Goal: Information Seeking & Learning: Learn about a topic

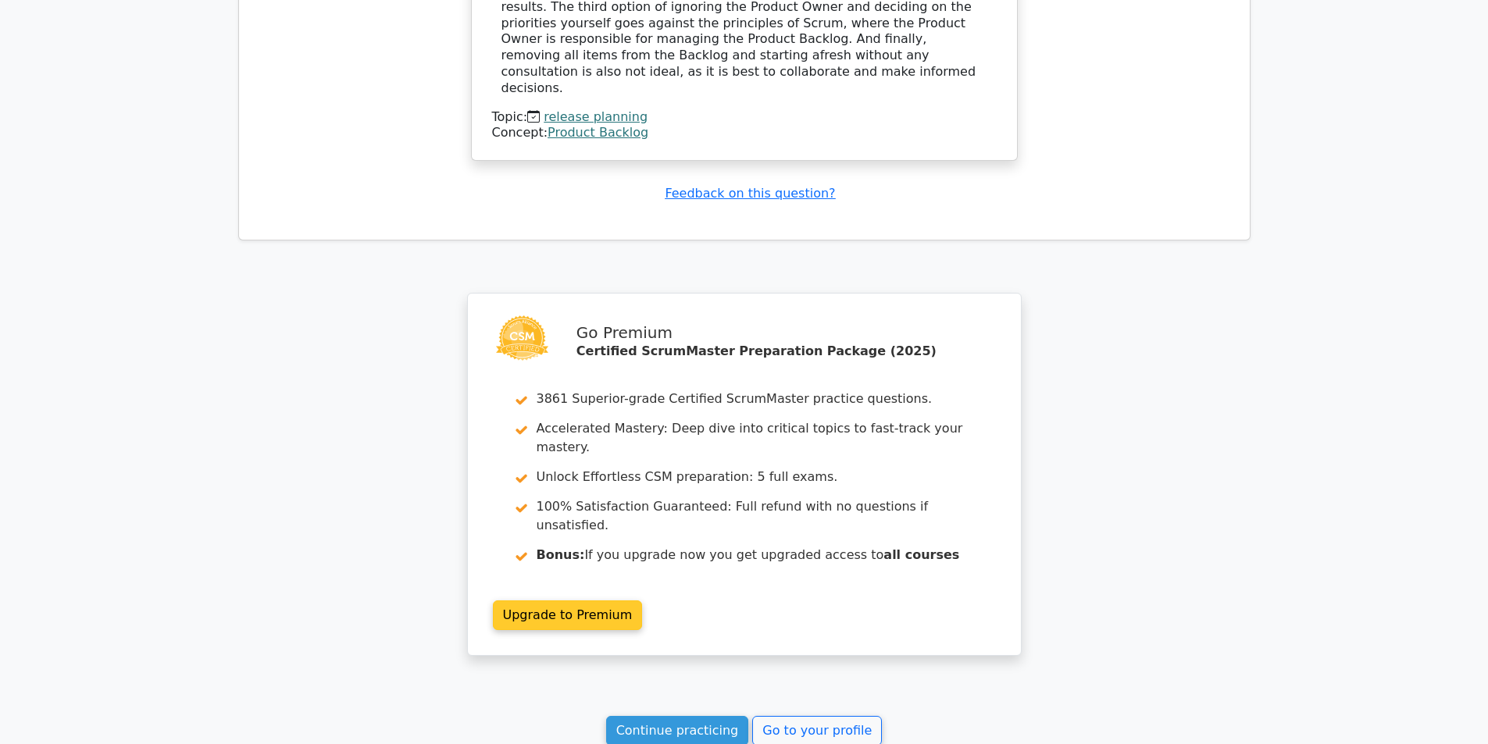
scroll to position [1864, 0]
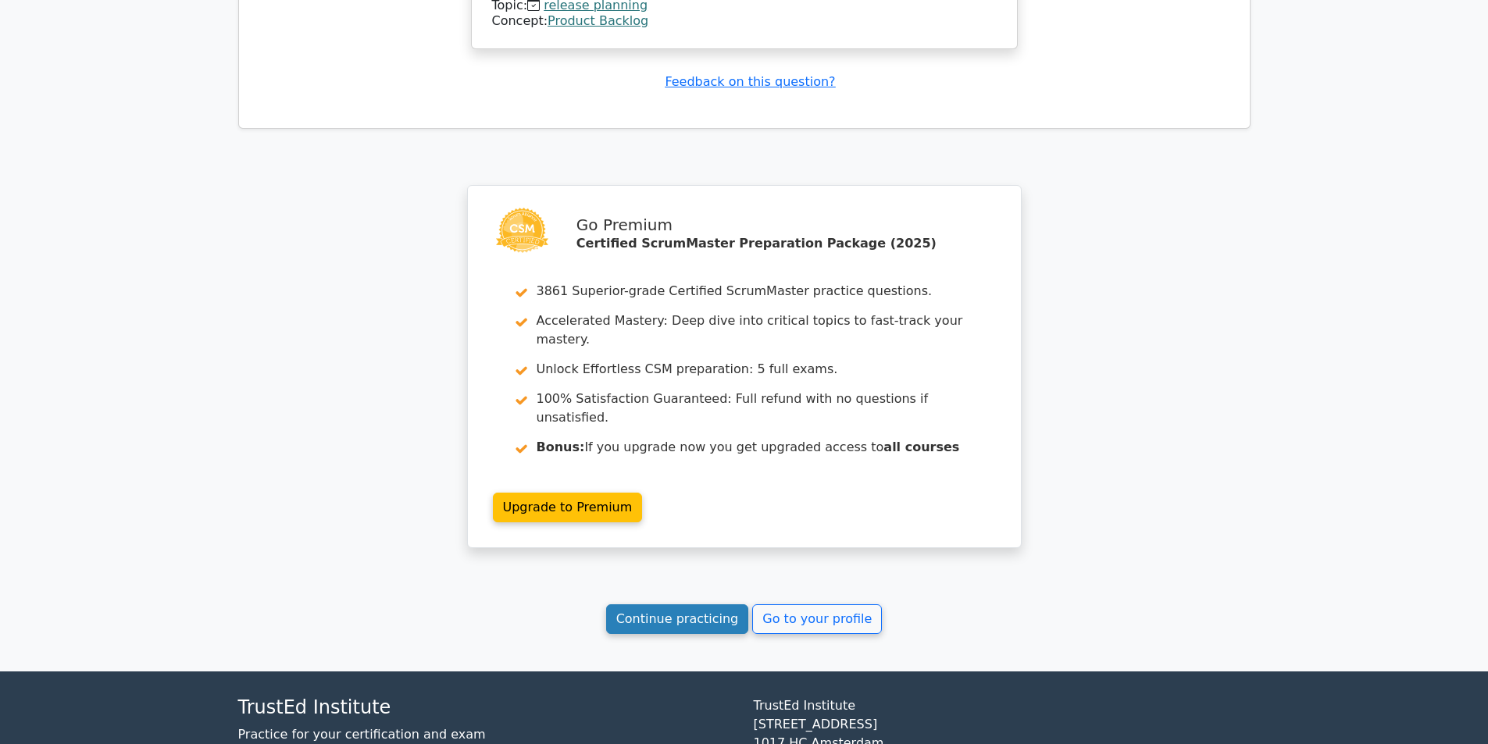
click at [702, 605] on link "Continue practicing" at bounding box center [677, 620] width 143 height 30
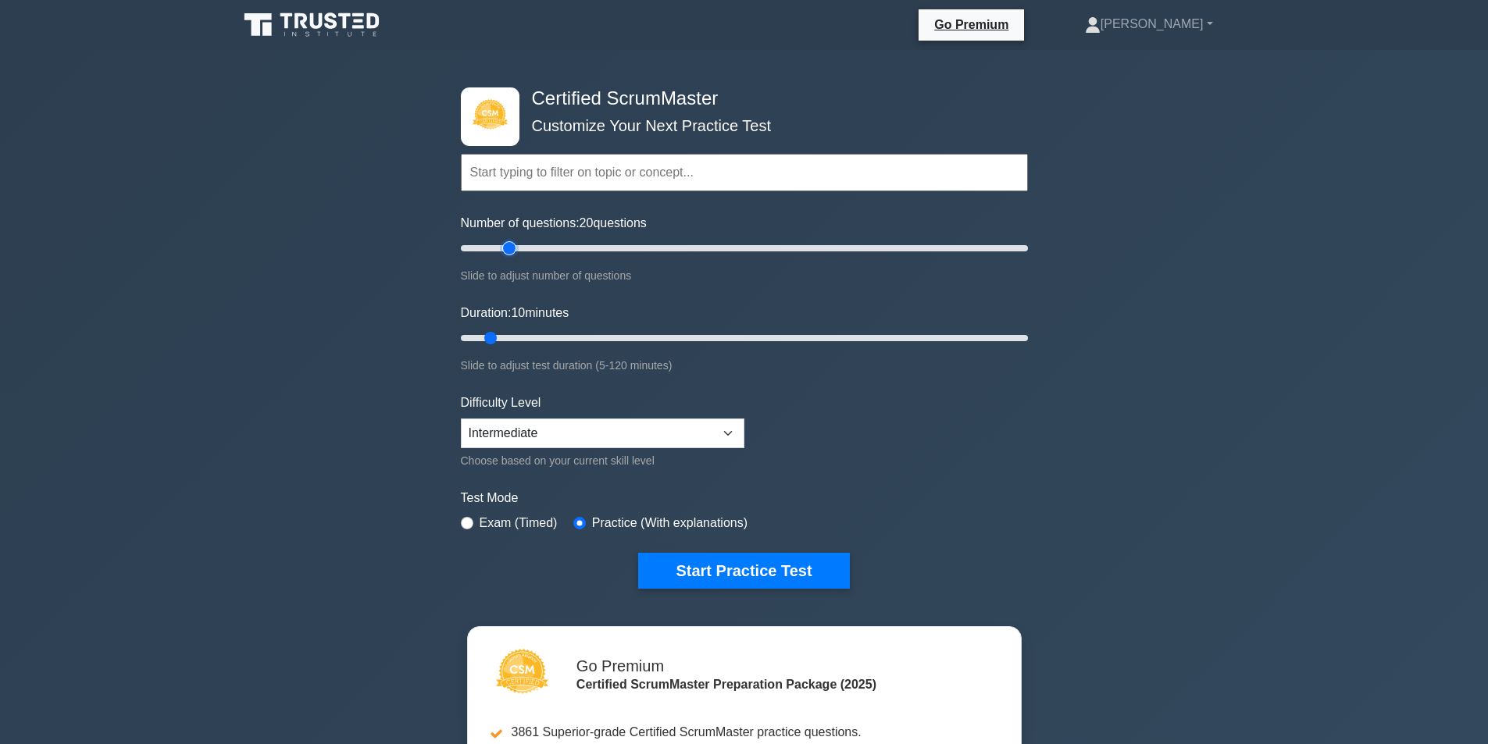
type input "20"
click at [505, 249] on input "Number of questions: 20 questions" at bounding box center [744, 248] width 567 height 19
click at [501, 334] on input "Duration: 10 minutes" at bounding box center [744, 338] width 567 height 19
type input "15"
click at [514, 337] on input "Duration: 10 minutes" at bounding box center [744, 338] width 567 height 19
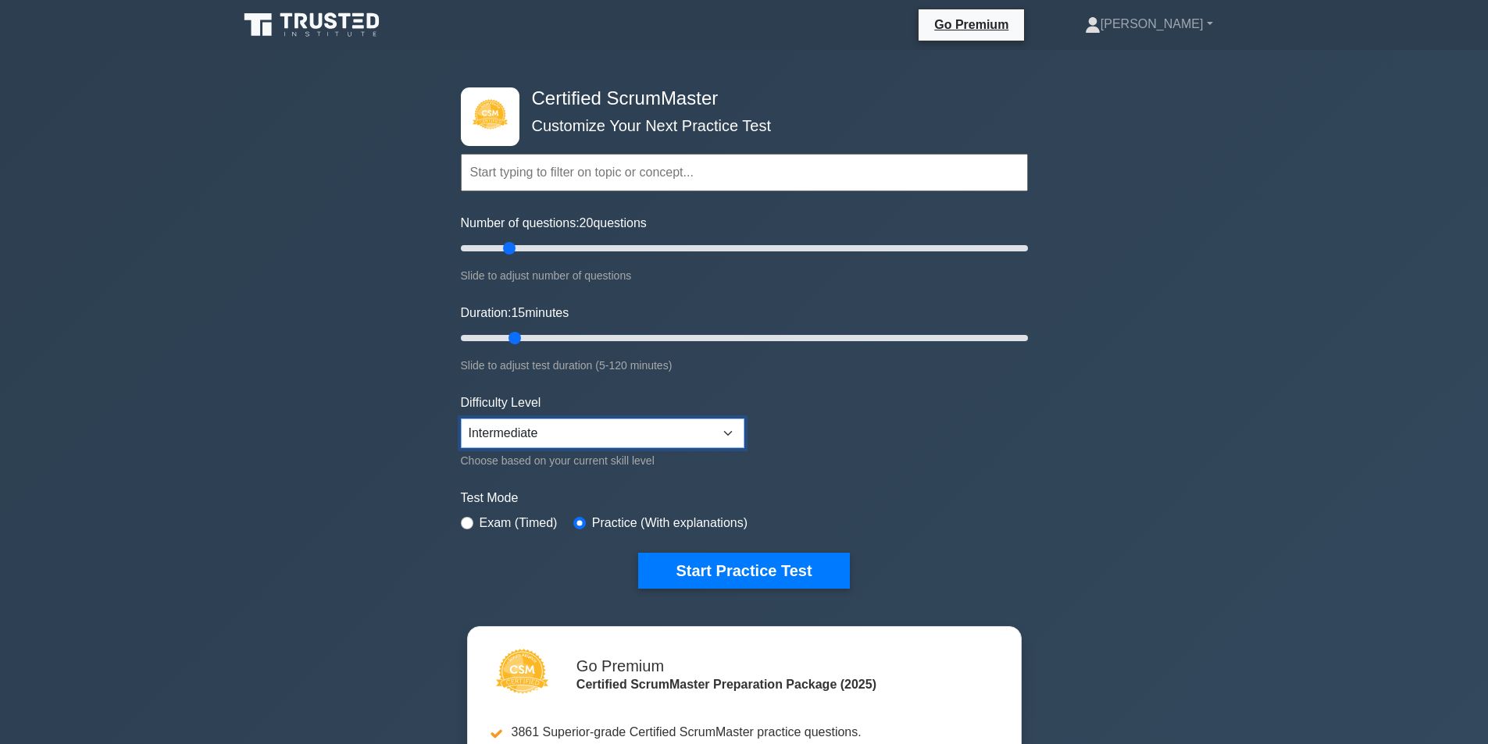
click at [680, 436] on select "Beginner Intermediate Expert" at bounding box center [603, 434] width 284 height 30
click at [461, 419] on select "Beginner Intermediate Expert" at bounding box center [603, 434] width 284 height 30
click at [531, 524] on label "Exam (Timed)" at bounding box center [519, 523] width 78 height 19
click at [463, 519] on input "radio" at bounding box center [467, 523] width 12 height 12
radio input "true"
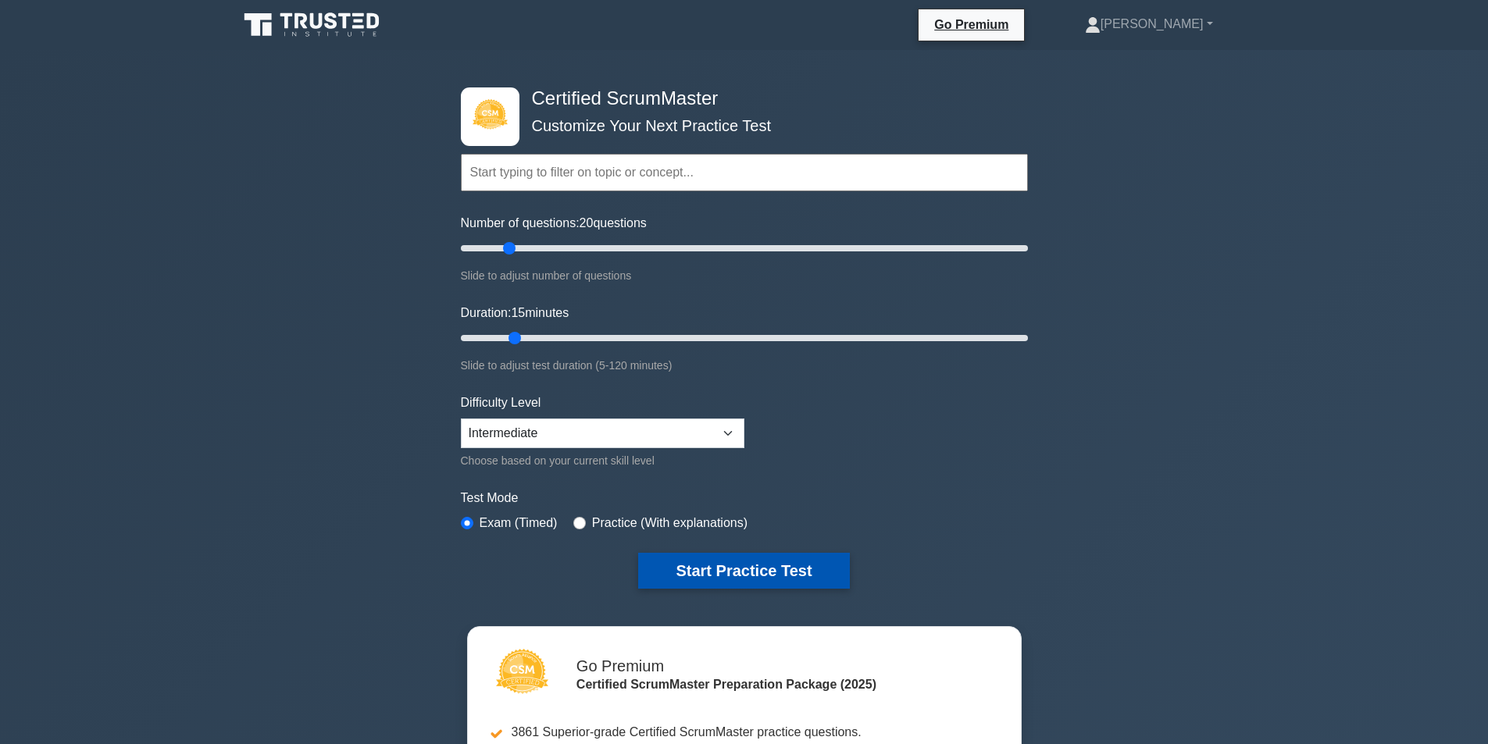
click at [705, 575] on button "Start Practice Test" at bounding box center [743, 571] width 211 height 36
click at [770, 566] on button "Start Practice Test" at bounding box center [743, 571] width 211 height 36
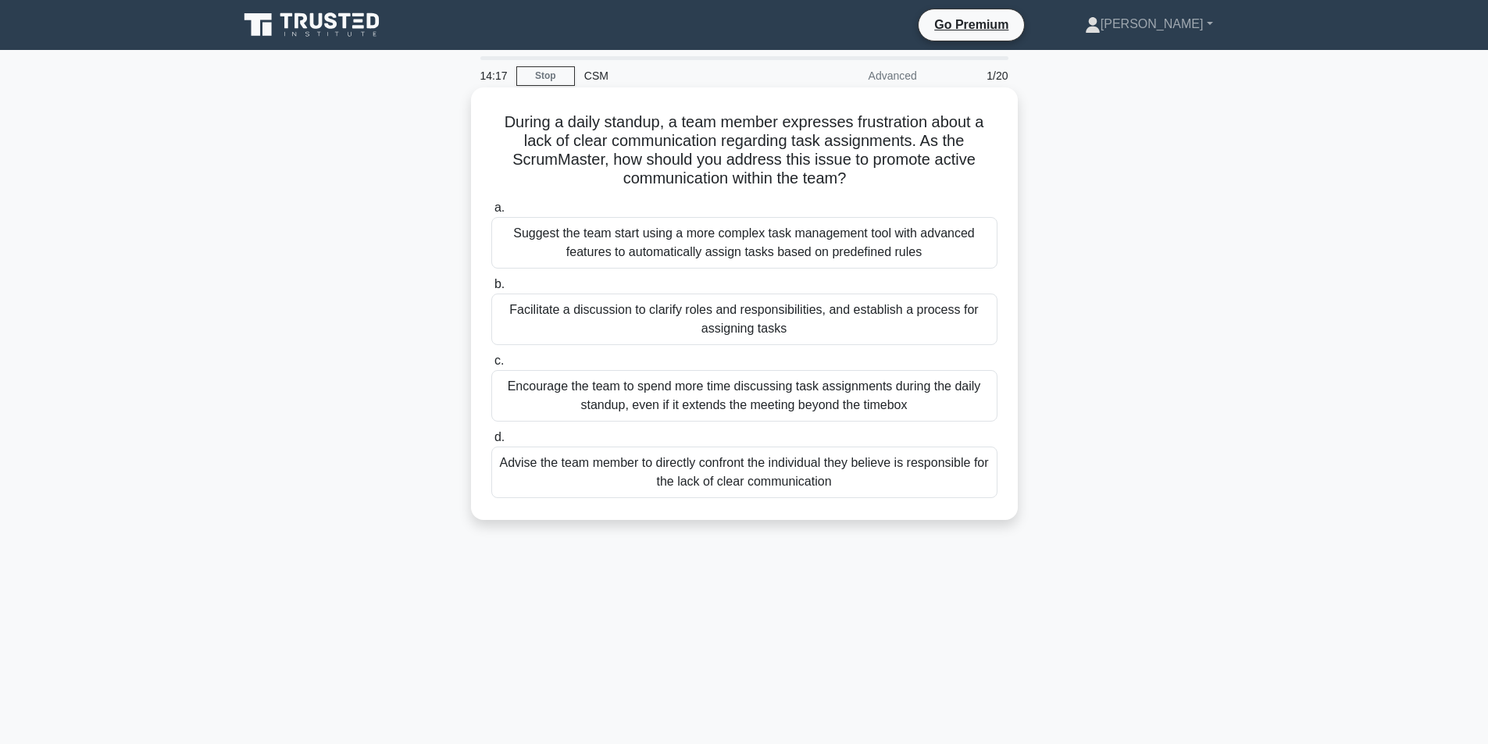
click at [768, 309] on div "Facilitate a discussion to clarify roles and responsibilities, and establish a …" at bounding box center [744, 320] width 506 height 52
click at [491, 290] on input "b. Facilitate a discussion to clarify roles and responsibilities, and establish…" at bounding box center [491, 285] width 0 height 10
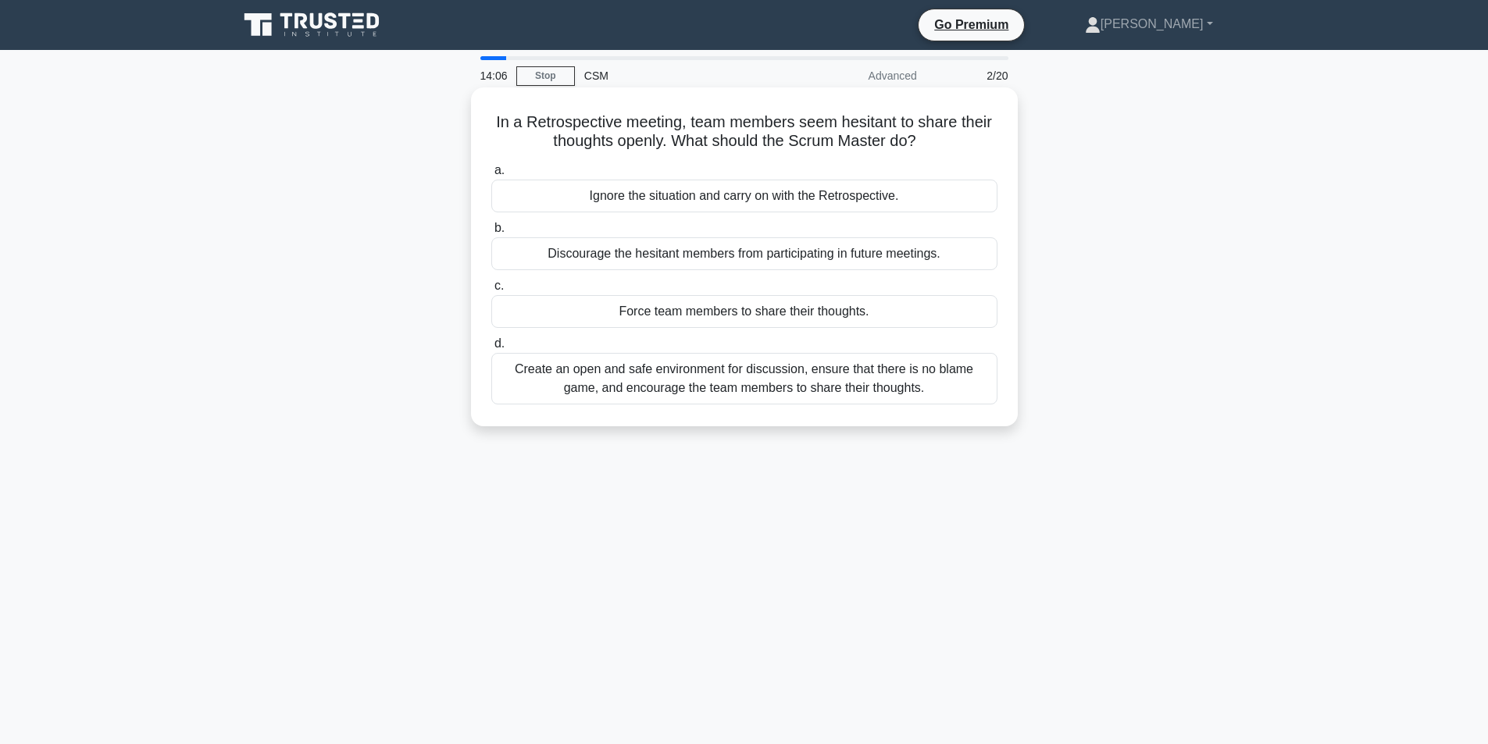
click at [699, 375] on div "Create an open and safe environment for discussion, ensure that there is no bla…" at bounding box center [744, 379] width 506 height 52
click at [491, 349] on input "d. Create an open and safe environment for discussion, ensure that there is no …" at bounding box center [491, 344] width 0 height 10
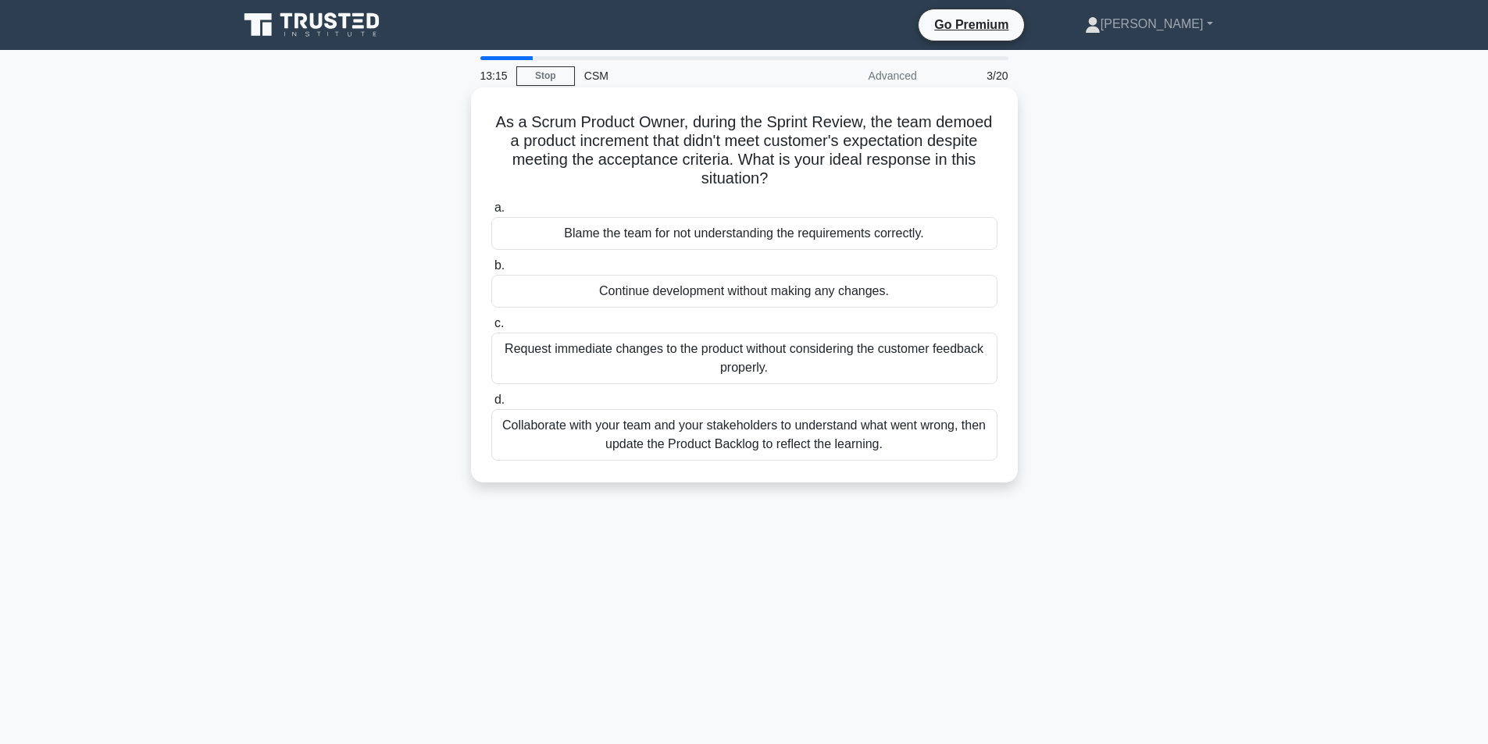
click at [748, 431] on div "Collaborate with your team and your stakeholders to understand what went wrong,…" at bounding box center [744, 435] width 506 height 52
click at [491, 405] on input "d. Collaborate with your team and your stakeholders to understand what went wro…" at bounding box center [491, 400] width 0 height 10
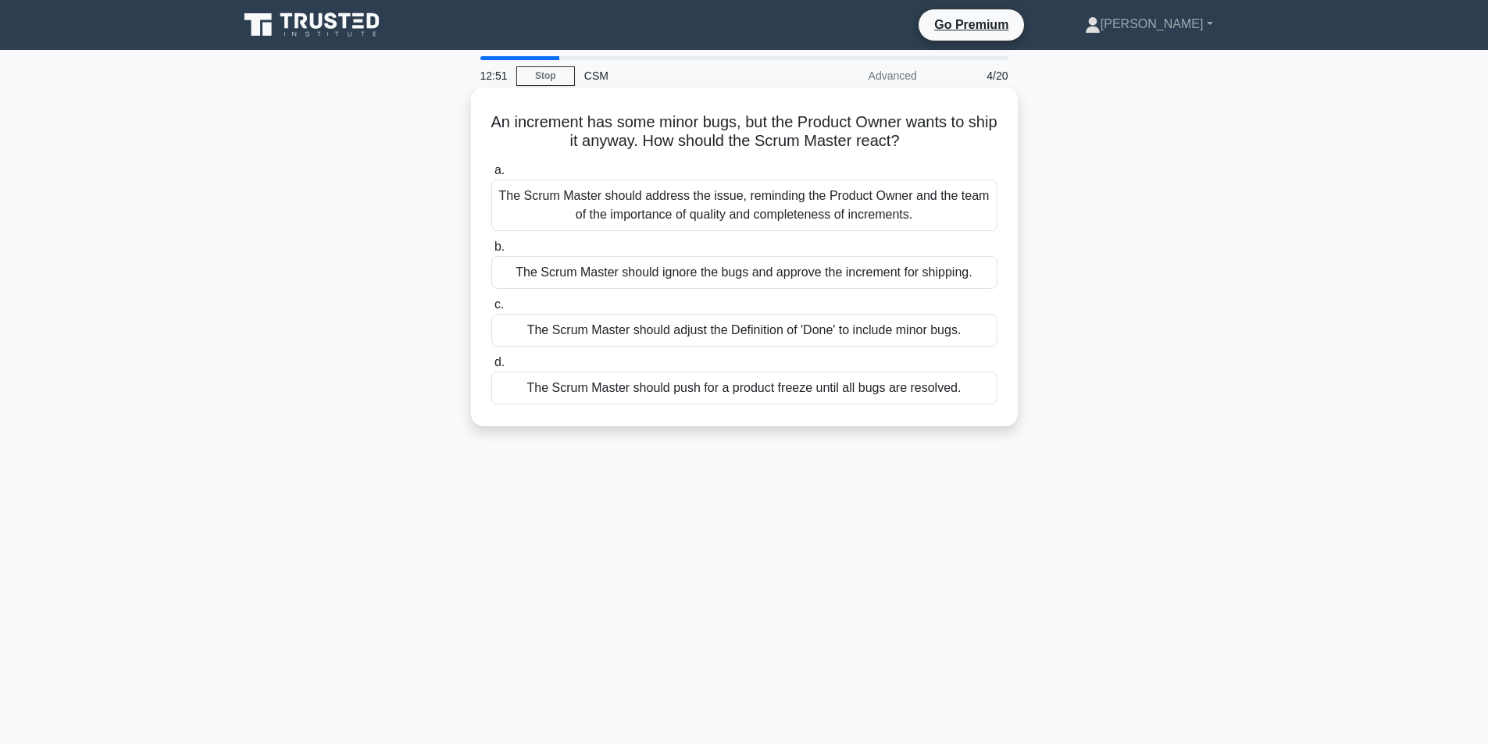
click at [734, 218] on div "The Scrum Master should address the issue, reminding the Product Owner and the …" at bounding box center [744, 206] width 506 height 52
click at [491, 176] on input "a. The Scrum Master should address the issue, reminding the Product Owner and t…" at bounding box center [491, 171] width 0 height 10
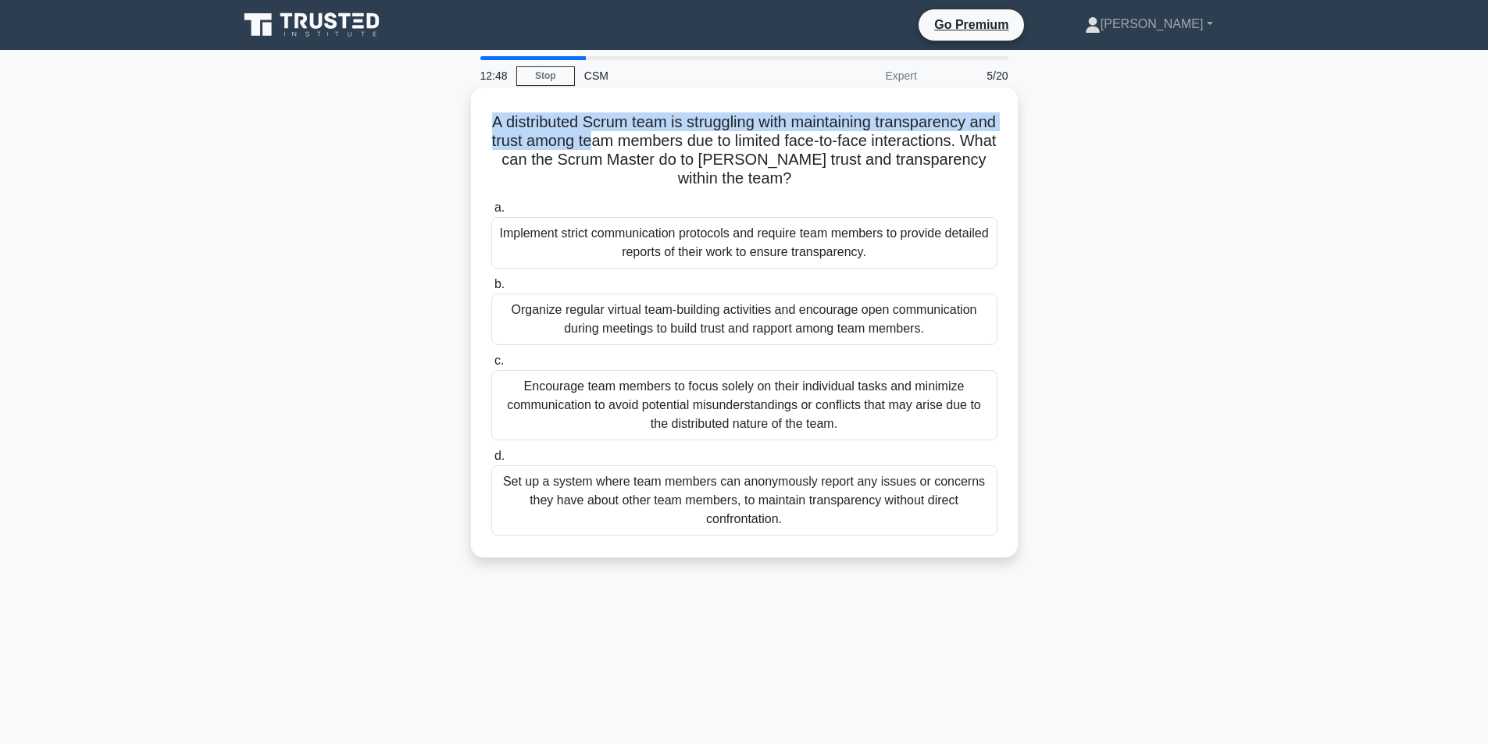
drag, startPoint x: 506, startPoint y: 124, endPoint x: 686, endPoint y: 136, distance: 180.1
click at [682, 136] on h5 "A distributed Scrum team is struggling with maintaining transparency and trust …" at bounding box center [744, 150] width 509 height 77
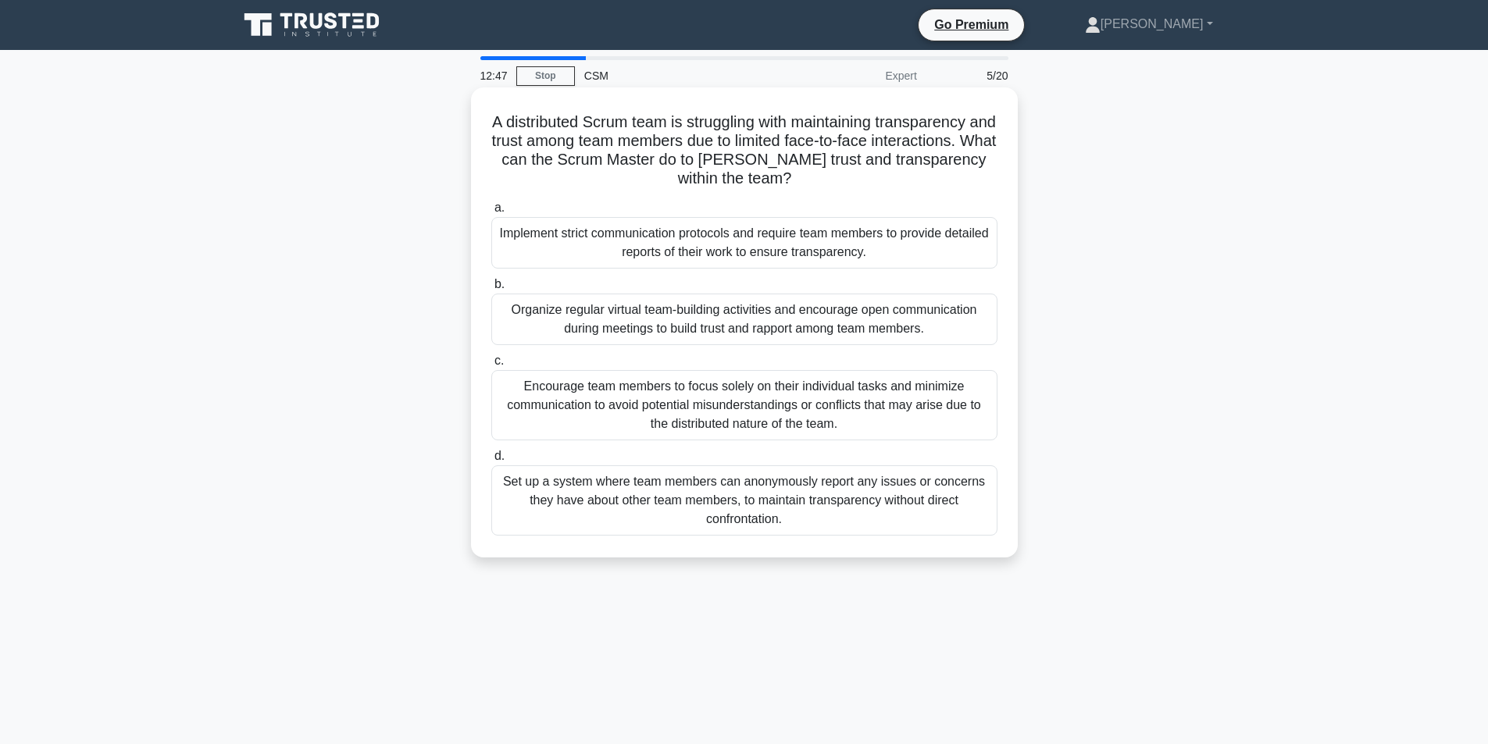
click at [714, 138] on h5 "A distributed Scrum team is struggling with maintaining transparency and trust …" at bounding box center [744, 150] width 509 height 77
drag, startPoint x: 501, startPoint y: 124, endPoint x: 791, endPoint y: 134, distance: 290.8
click at [780, 132] on h5 "A distributed Scrum team is struggling with maintaining transparency and trust …" at bounding box center [744, 150] width 509 height 77
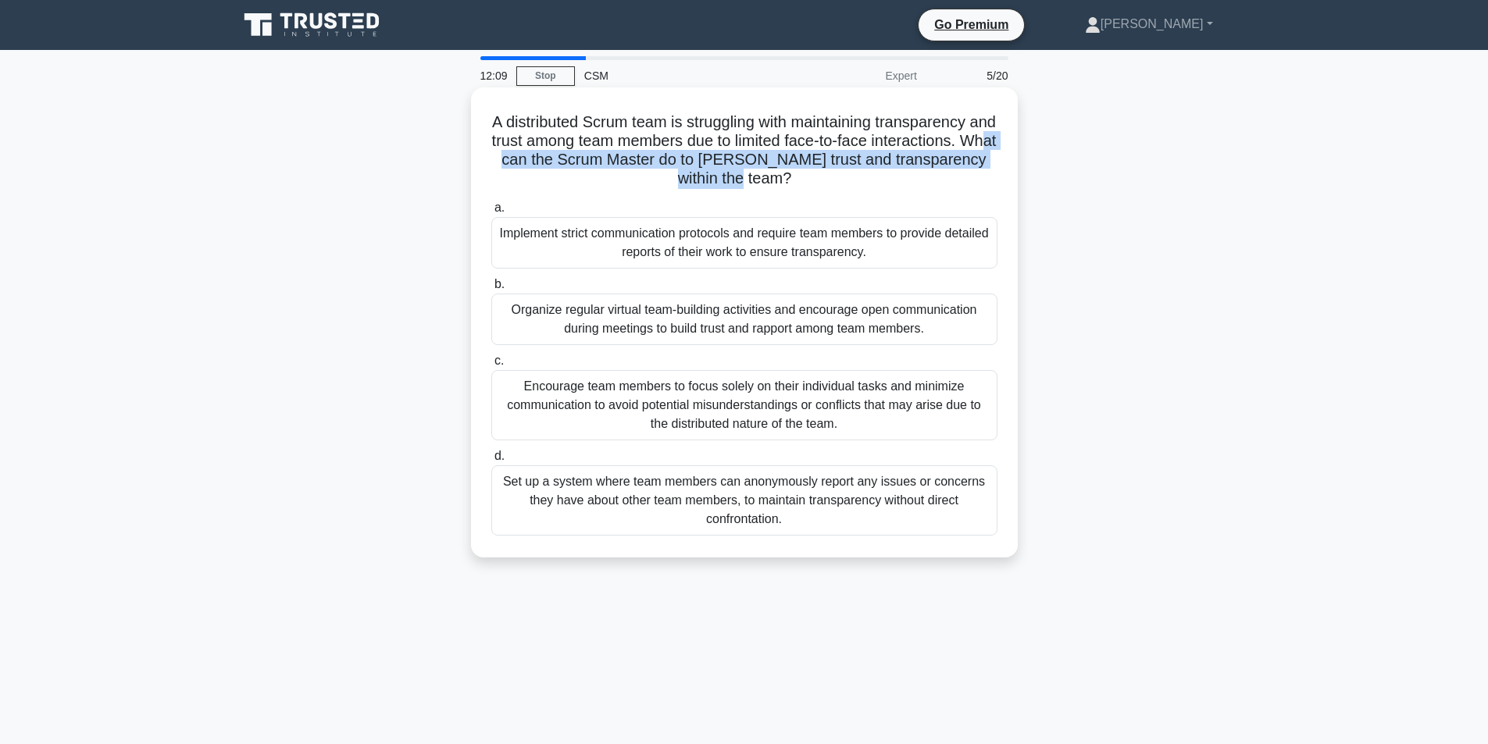
drag, startPoint x: 641, startPoint y: 166, endPoint x: 843, endPoint y: 185, distance: 202.5
click at [843, 185] on h5 "A distributed Scrum team is struggling with maintaining transparency and trust …" at bounding box center [744, 150] width 509 height 77
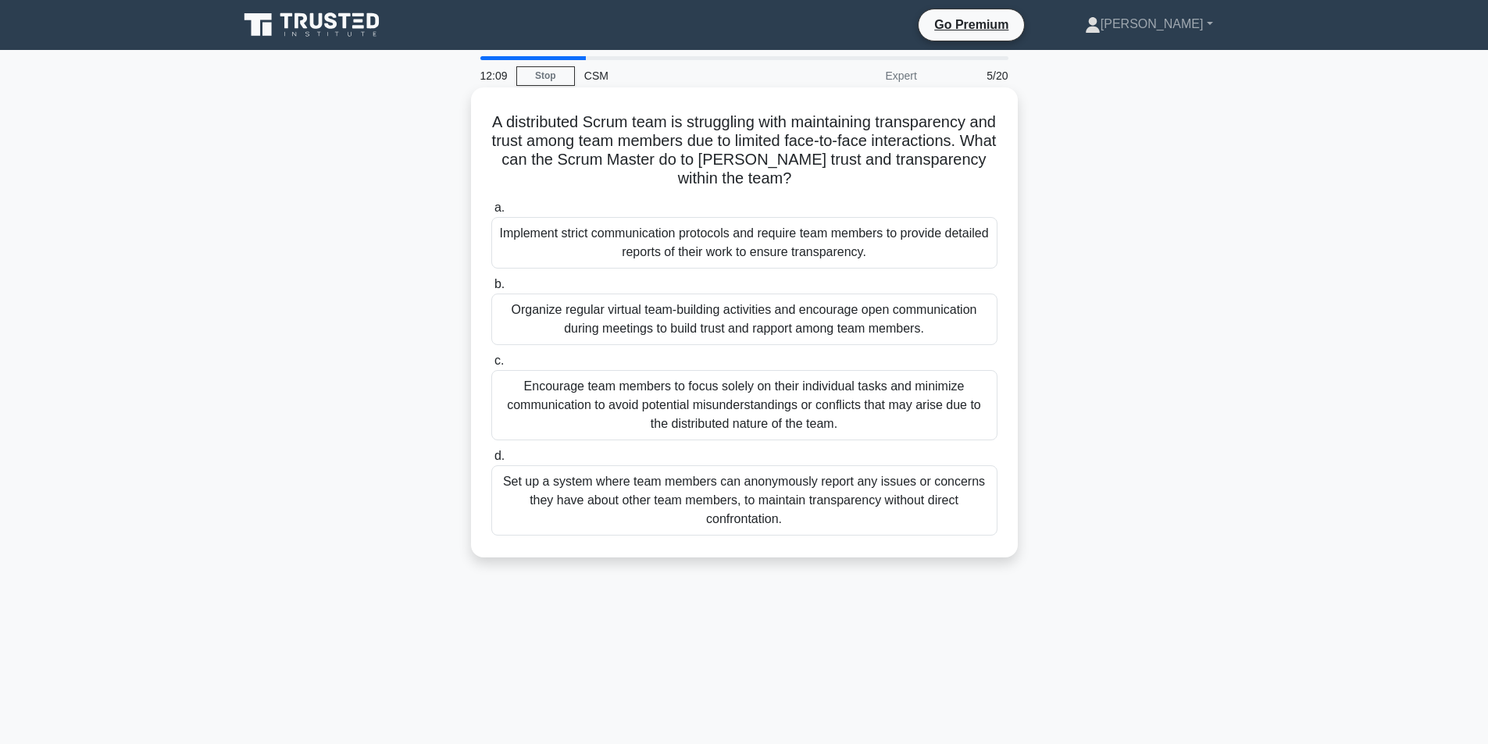
click at [810, 188] on icon ".spinner_0XTQ{transform-origin:center;animation:spinner_y6GP .75s linear infini…" at bounding box center [800, 179] width 19 height 19
click at [750, 327] on div "Organize regular virtual team-building activities and encourage open communicat…" at bounding box center [744, 320] width 506 height 52
click at [491, 290] on input "b. Organize regular virtual team-building activities and encourage open communi…" at bounding box center [491, 285] width 0 height 10
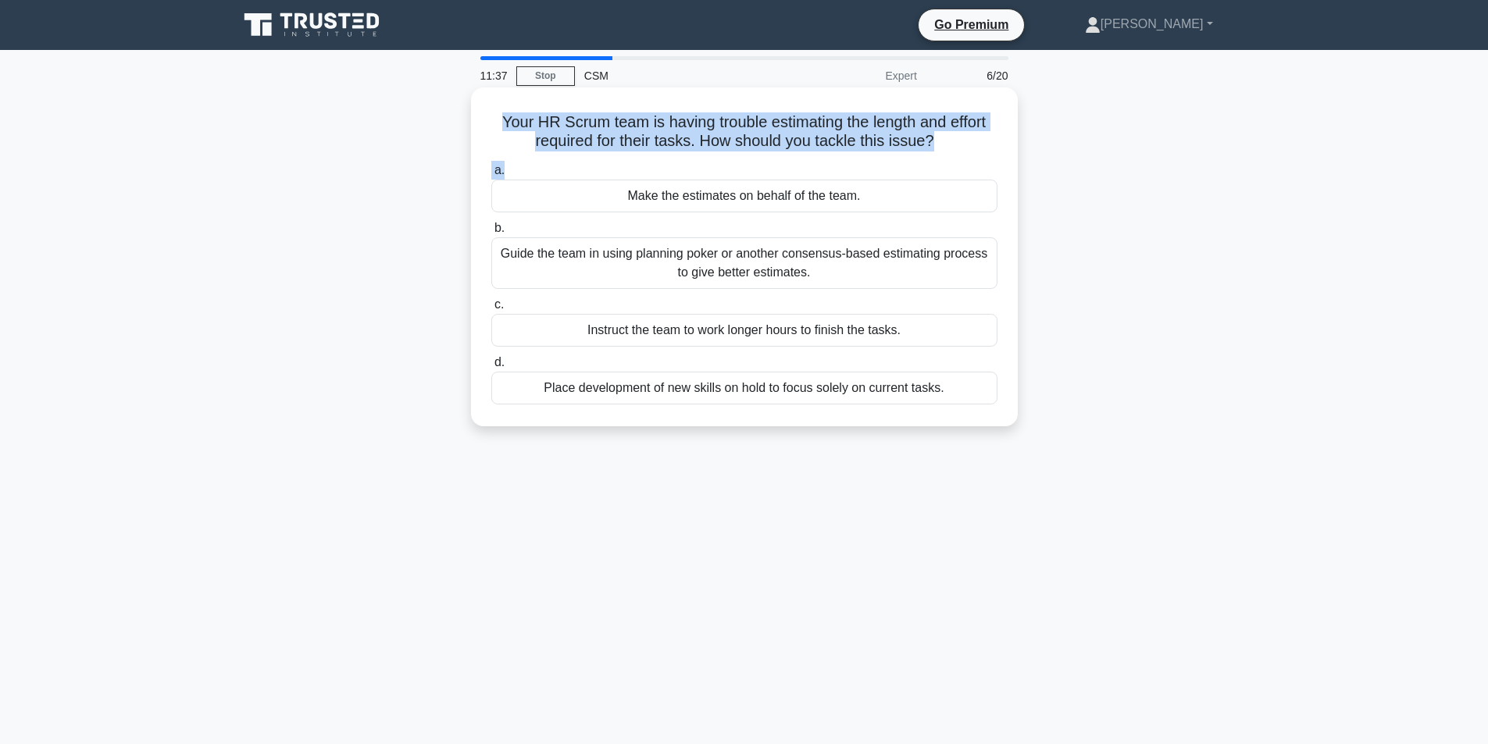
drag, startPoint x: 584, startPoint y: 134, endPoint x: 929, endPoint y: 164, distance: 346.6
click at [928, 166] on div "Your HR Scrum team is having trouble estimating the length and effort required …" at bounding box center [744, 257] width 534 height 327
click at [953, 135] on icon ".spinner_0XTQ{transform-origin:center;animation:spinner_y6GP .75s linear infini…" at bounding box center [943, 142] width 19 height 19
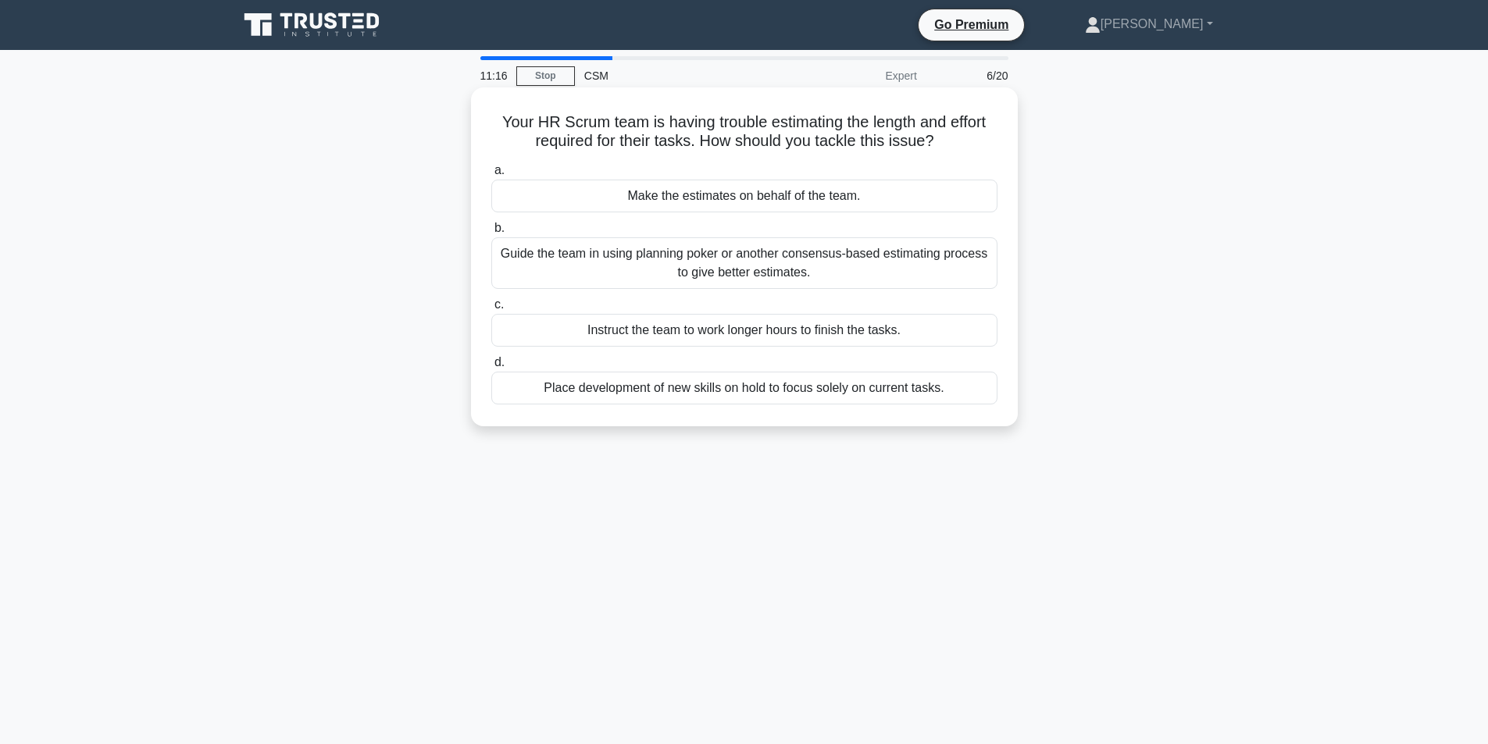
click at [737, 276] on div "Guide the team in using planning poker or another consensus-based estimating pr…" at bounding box center [744, 263] width 506 height 52
click at [491, 234] on input "b. Guide the team in using planning poker or another consensus-based estimating…" at bounding box center [491, 228] width 0 height 10
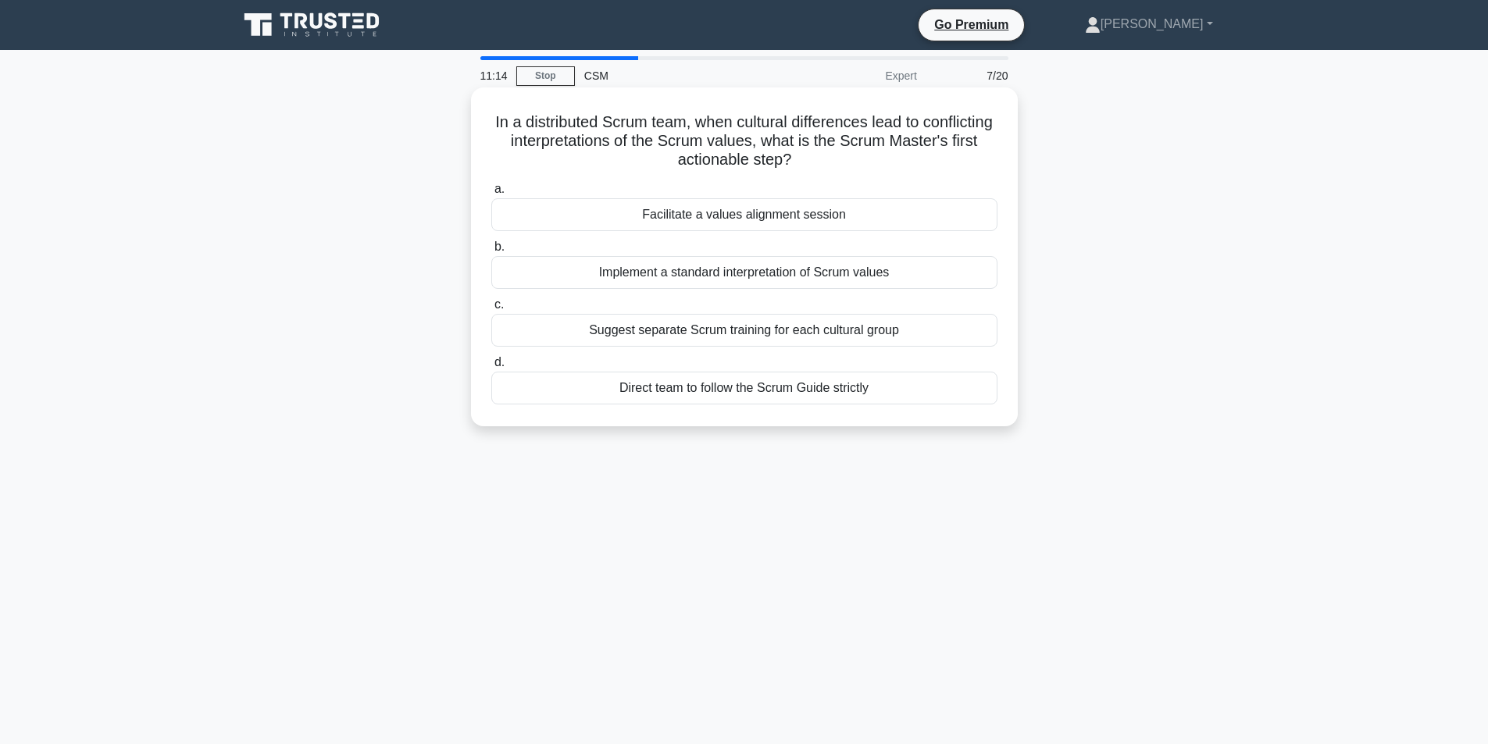
drag, startPoint x: 523, startPoint y: 129, endPoint x: 893, endPoint y: 164, distance: 371.9
click at [893, 164] on h5 "In a distributed Scrum team, when cultural differences lead to conflicting inte…" at bounding box center [744, 141] width 509 height 58
click at [893, 165] on h5 "In a distributed Scrum team, when cultural differences lead to conflicting inte…" at bounding box center [744, 141] width 509 height 58
drag, startPoint x: 594, startPoint y: 145, endPoint x: 723, endPoint y: 147, distance: 129.7
click at [723, 147] on h5 "In a distributed Scrum team, when cultural differences lead to conflicting inte…" at bounding box center [744, 141] width 509 height 58
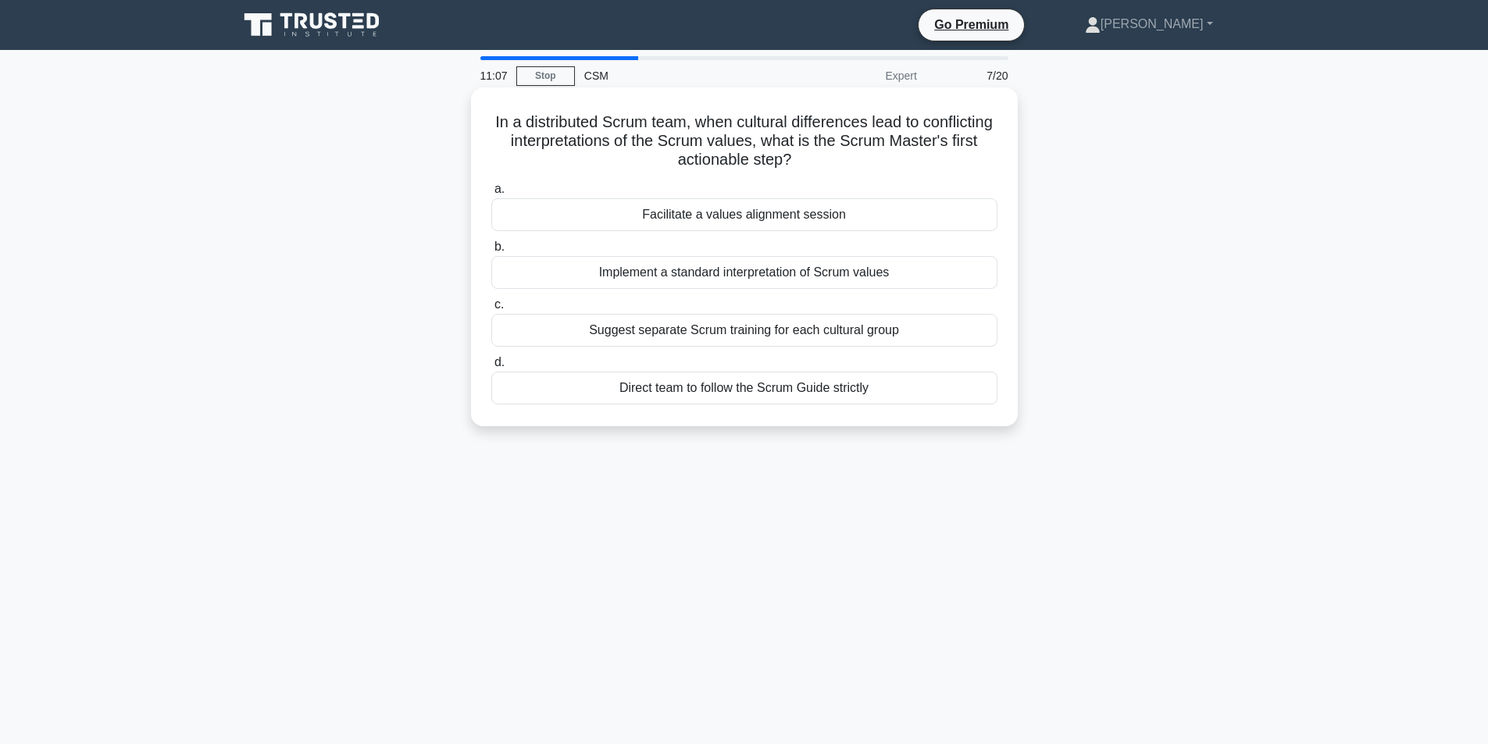
click at [865, 155] on h5 "In a distributed Scrum team, when cultural differences lead to conflicting inte…" at bounding box center [744, 141] width 509 height 58
click at [774, 216] on div "Facilitate a values alignment session" at bounding box center [744, 214] width 506 height 33
click at [491, 195] on input "a. Facilitate a values alignment session" at bounding box center [491, 189] width 0 height 10
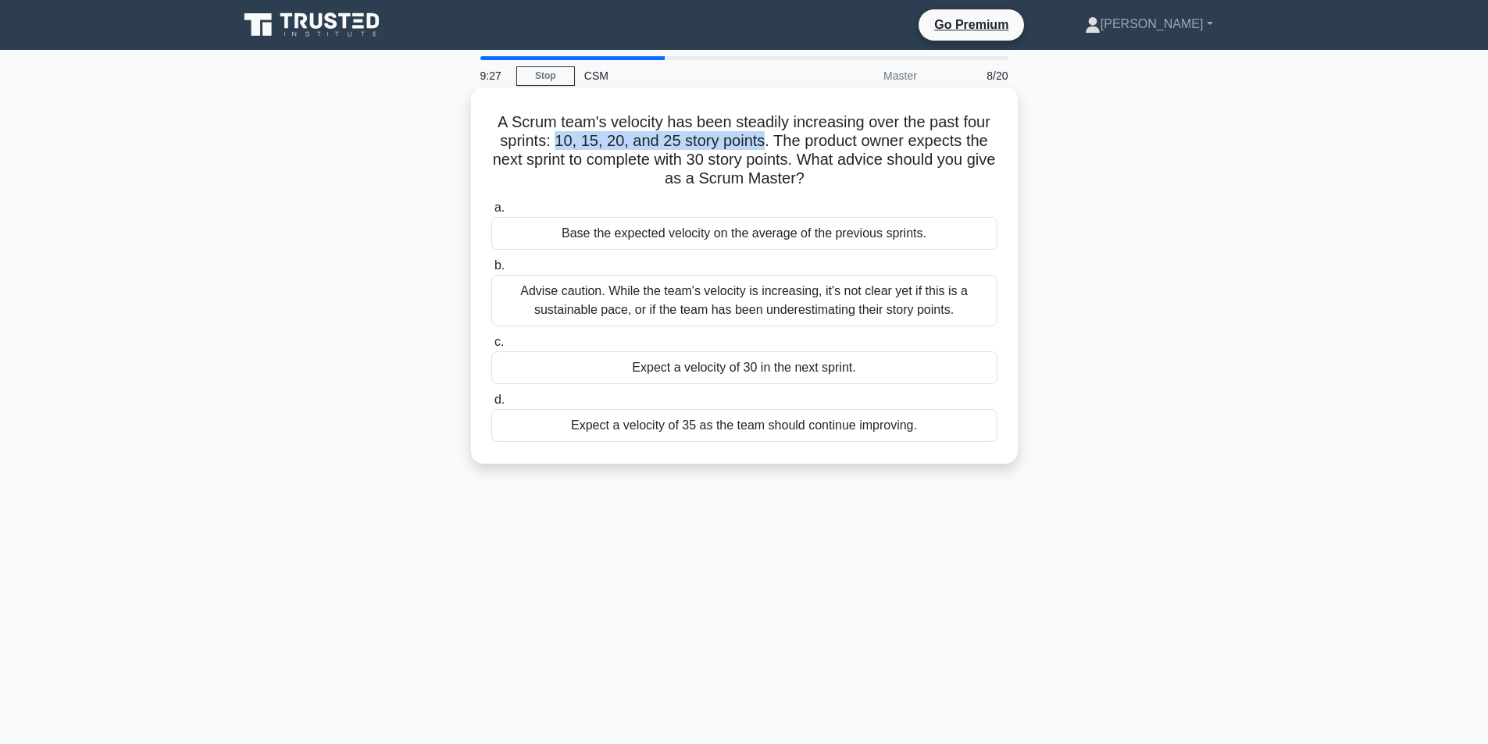
drag, startPoint x: 555, startPoint y: 141, endPoint x: 762, endPoint y: 149, distance: 207.2
click at [762, 149] on h5 "A Scrum team's velocity has been steadily increasing over the past four sprints…" at bounding box center [744, 150] width 509 height 77
click at [765, 148] on h5 "A Scrum team's velocity has been steadily increasing over the past four sprints…" at bounding box center [744, 150] width 509 height 77
click at [722, 244] on div "Base the expected velocity on the average of the previous sprints." at bounding box center [744, 233] width 506 height 33
click at [491, 213] on input "a. Base the expected velocity on the average of the previous sprints." at bounding box center [491, 208] width 0 height 10
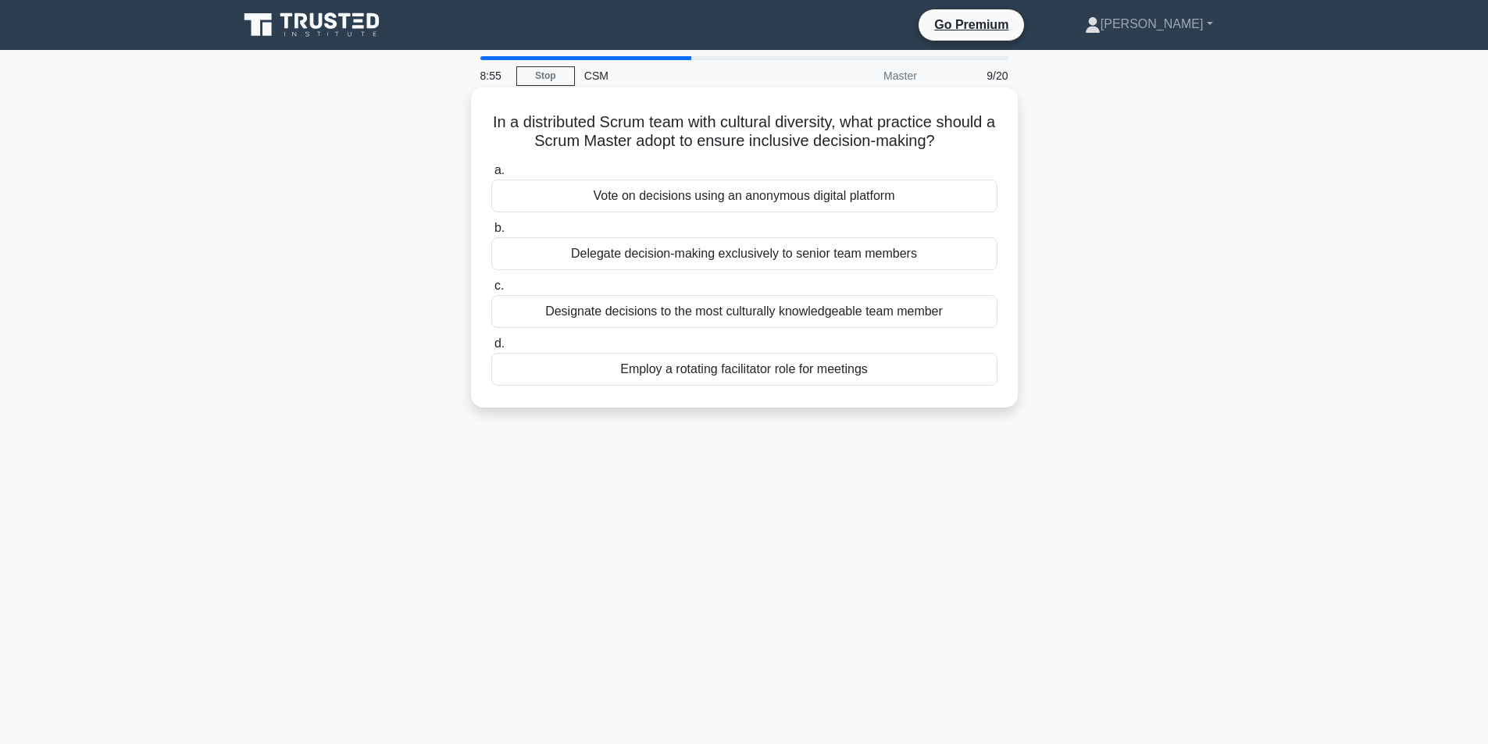
drag, startPoint x: 859, startPoint y: 123, endPoint x: 962, endPoint y: 145, distance: 105.4
click at [962, 145] on h5 "In a distributed Scrum team with cultural diversity, what practice should a Scr…" at bounding box center [744, 131] width 509 height 39
click at [969, 145] on h5 "In a distributed Scrum team with cultural diversity, what practice should a Scr…" at bounding box center [744, 131] width 509 height 39
click at [738, 377] on div "Employ a rotating facilitator role for meetings" at bounding box center [744, 369] width 506 height 33
click at [491, 349] on input "d. Employ a rotating facilitator role for meetings" at bounding box center [491, 344] width 0 height 10
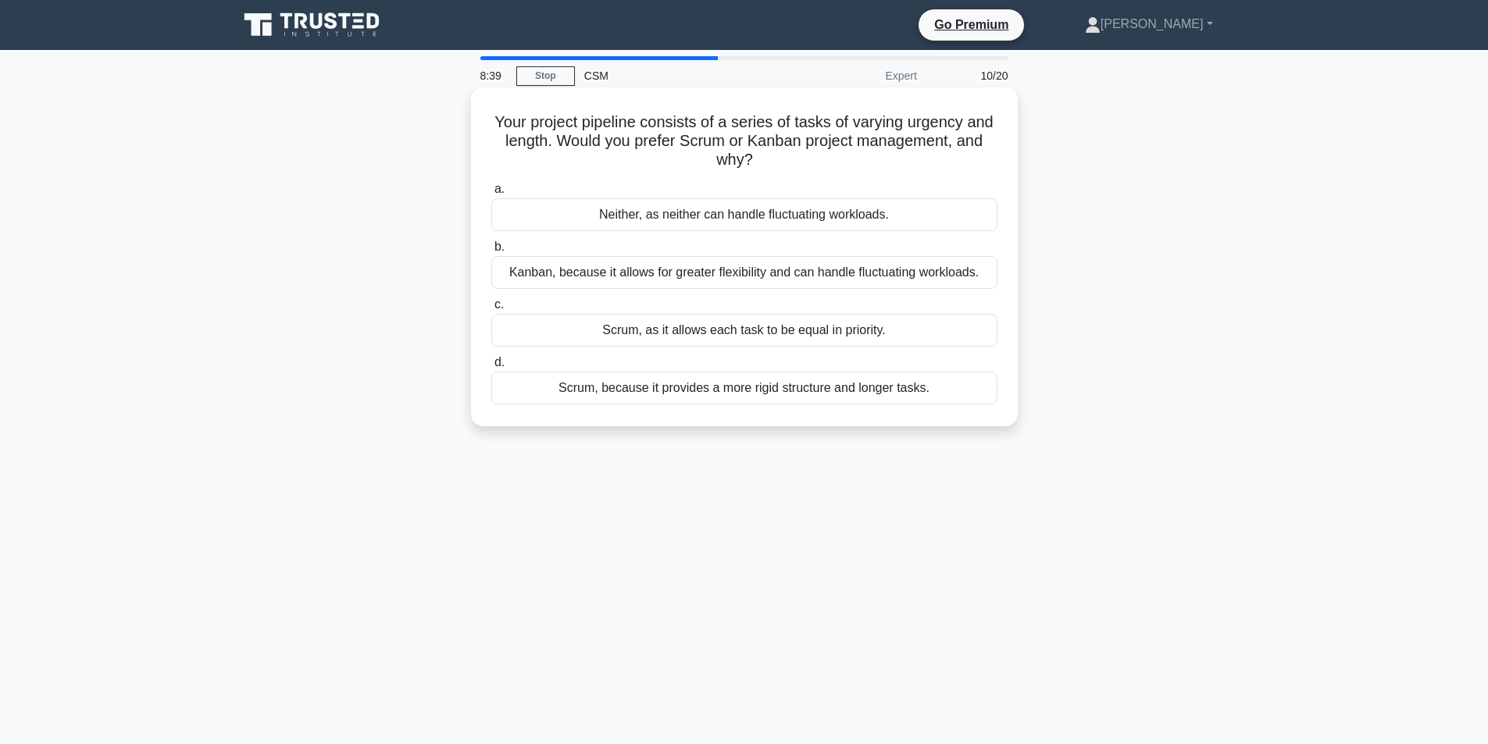
drag, startPoint x: 607, startPoint y: 144, endPoint x: 887, endPoint y: 162, distance: 280.2
click at [887, 162] on h5 "Your project pipeline consists of a series of tasks of varying urgency and leng…" at bounding box center [744, 141] width 509 height 58
click at [694, 335] on div "Scrum, as it allows each task to be equal in priority." at bounding box center [744, 330] width 506 height 33
click at [491, 310] on input "c. Scrum, as it allows each task to be equal in priority." at bounding box center [491, 305] width 0 height 10
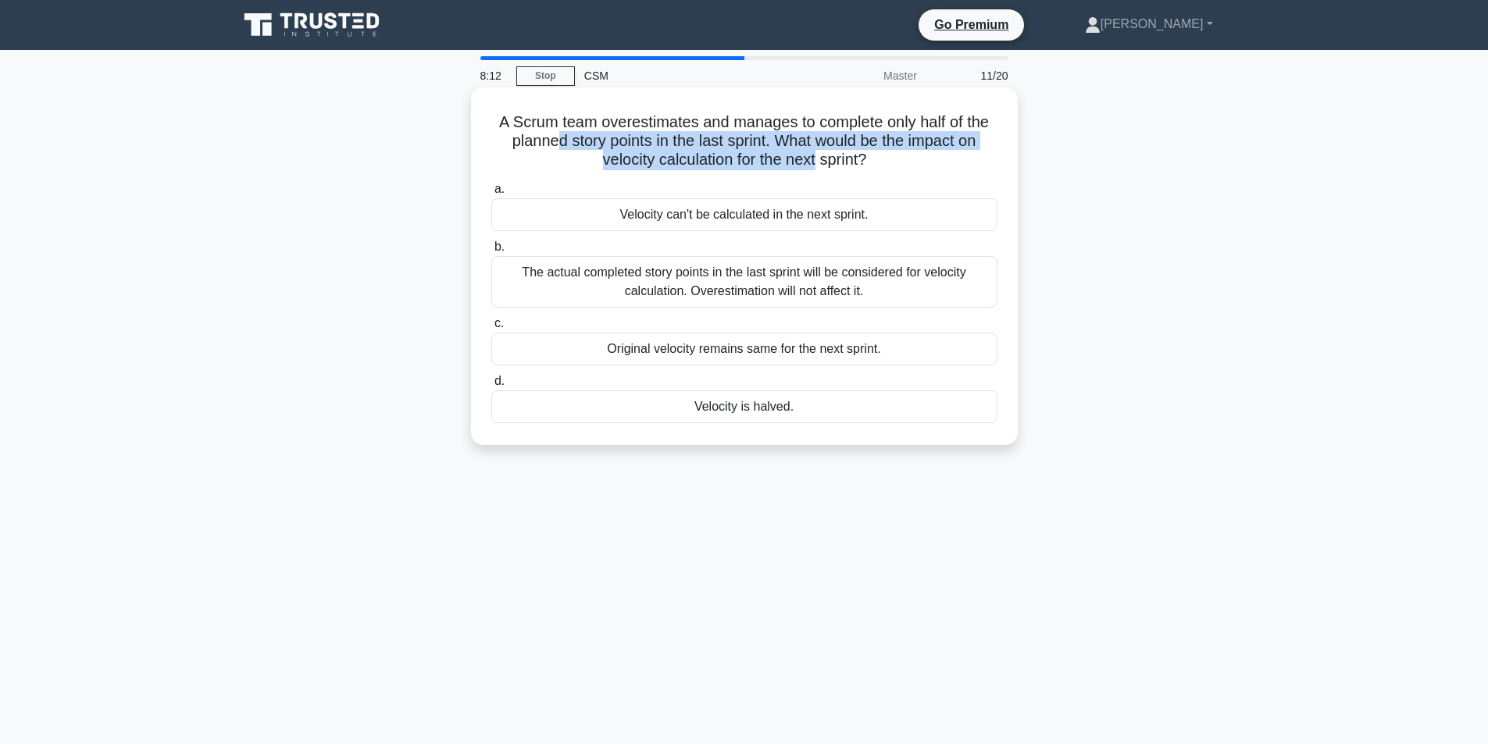
drag, startPoint x: 633, startPoint y: 145, endPoint x: 821, endPoint y: 155, distance: 188.5
click at [821, 155] on h5 "A Scrum team overestimates and manages to complete only half of the planned sto…" at bounding box center [744, 141] width 509 height 58
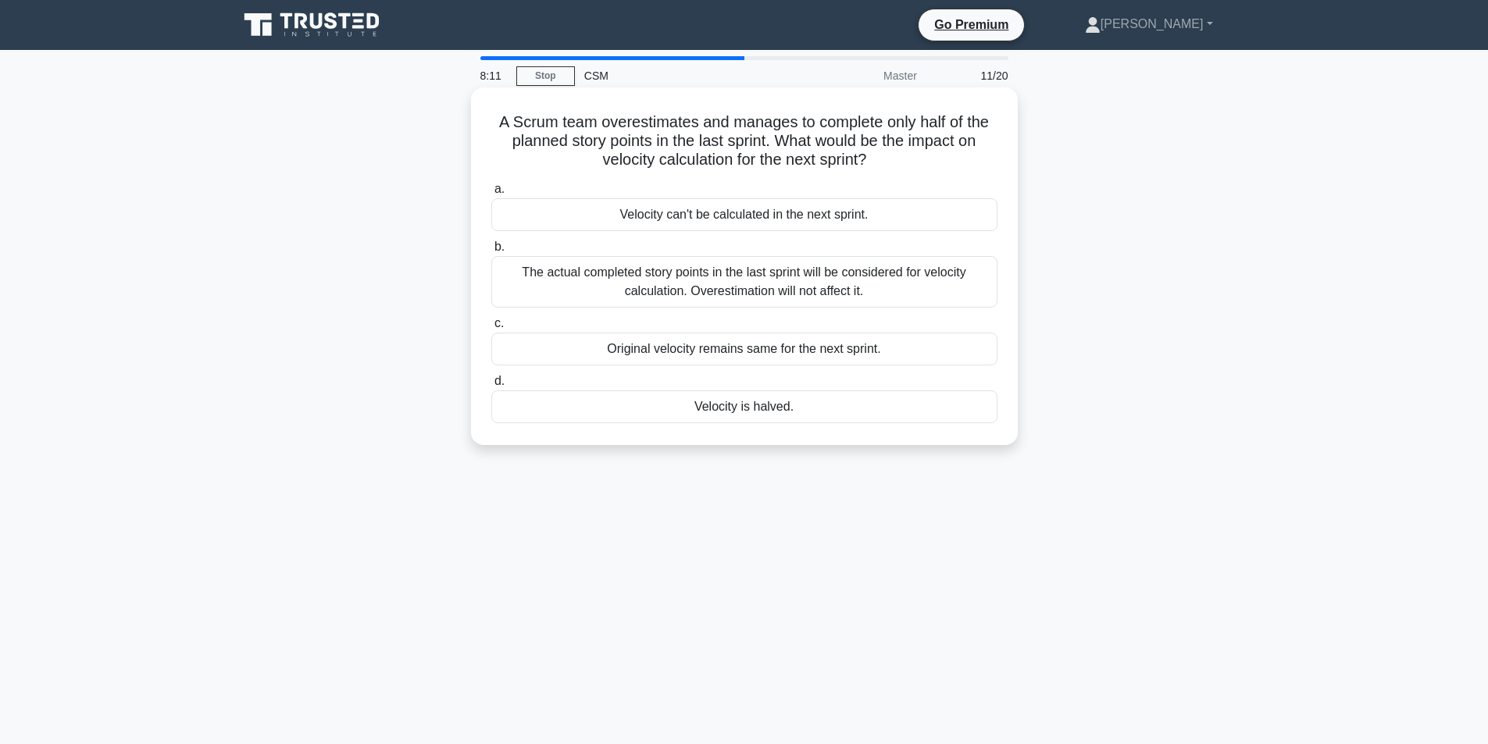
click at [830, 155] on h5 "A Scrum team overestimates and manages to complete only half of the planned sto…" at bounding box center [744, 141] width 509 height 58
drag, startPoint x: 712, startPoint y: 120, endPoint x: 843, endPoint y: 124, distance: 131.3
click at [843, 124] on h5 "A Scrum team overestimates and manages to complete only half of the planned sto…" at bounding box center [744, 141] width 509 height 58
drag, startPoint x: 777, startPoint y: 139, endPoint x: 898, endPoint y: 166, distance: 123.4
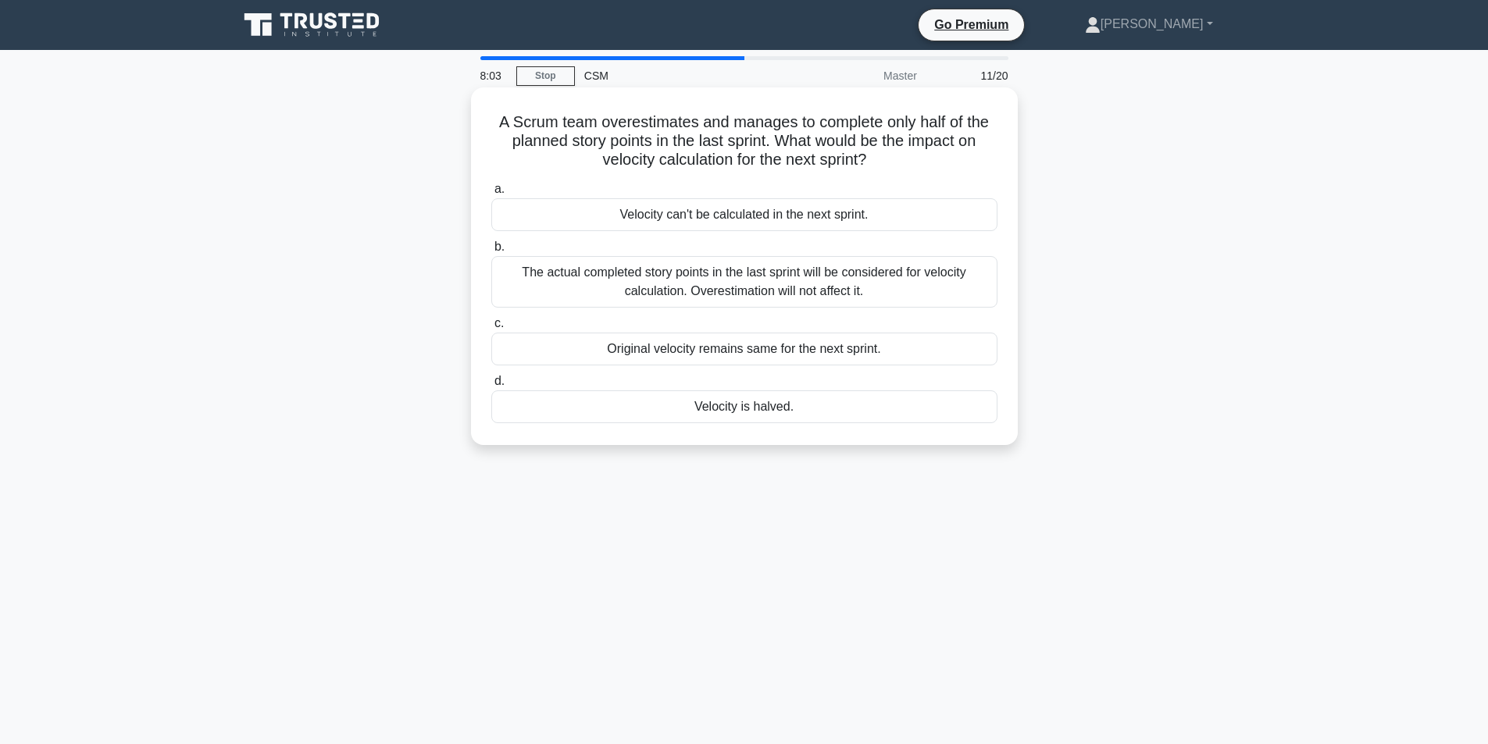
click at [898, 166] on h5 "A Scrum team overestimates and manages to complete only half of the planned sto…" at bounding box center [744, 141] width 509 height 58
click at [755, 358] on div "Original velocity remains same for the next sprint." at bounding box center [744, 349] width 506 height 33
click at [491, 329] on input "c. Original velocity remains same for the next sprint." at bounding box center [491, 324] width 0 height 10
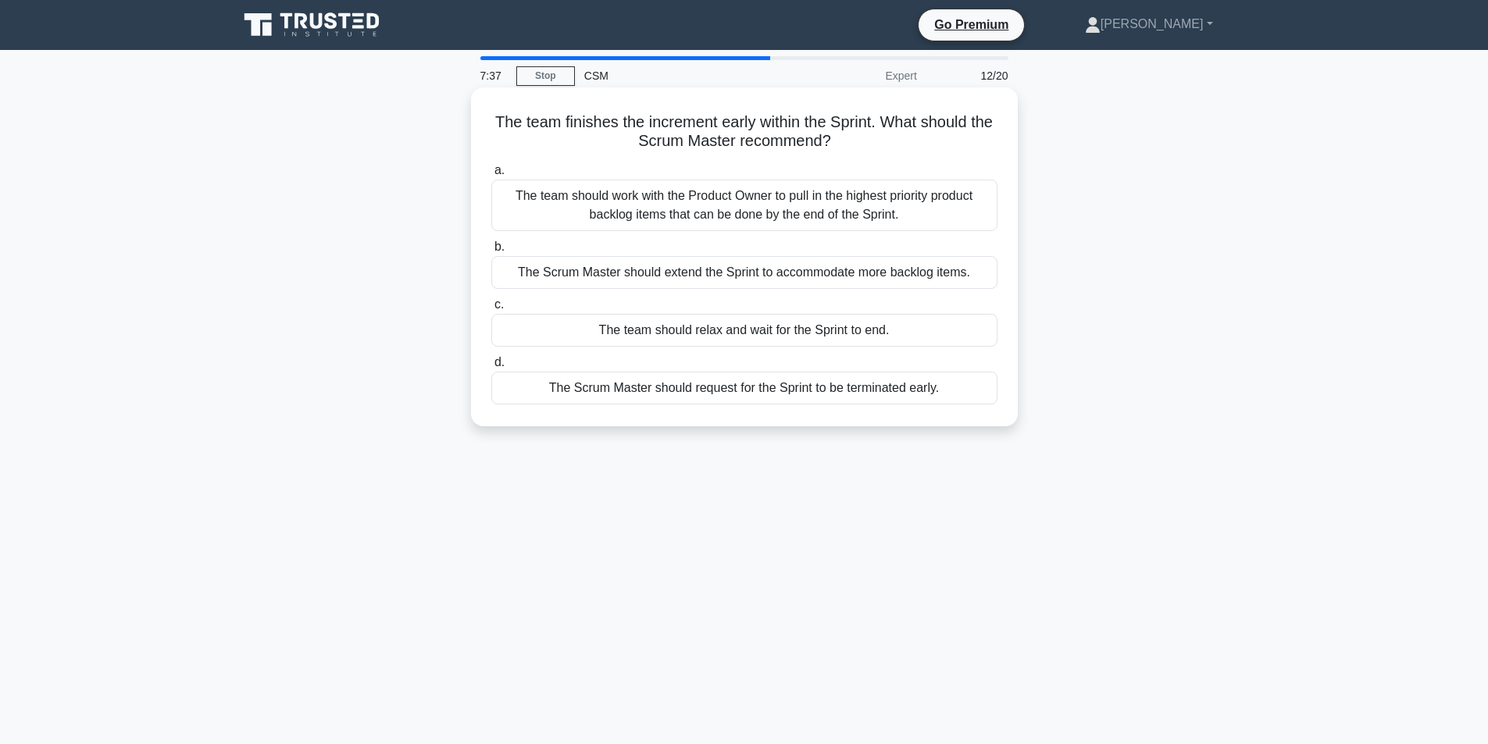
drag, startPoint x: 853, startPoint y: 115, endPoint x: 891, endPoint y: 152, distance: 53.0
click at [891, 152] on div "The team finishes the increment early within the Sprint. What should the Scrum …" at bounding box center [744, 257] width 534 height 327
click at [891, 152] on h5 "The team finishes the increment early within the Sprint. What should the Scrum …" at bounding box center [744, 131] width 509 height 39
click at [830, 206] on div "The team should work with the Product Owner to pull in the highest priority pro…" at bounding box center [744, 206] width 506 height 52
click at [491, 176] on input "a. The team should work with the Product Owner to pull in the highest priority …" at bounding box center [491, 171] width 0 height 10
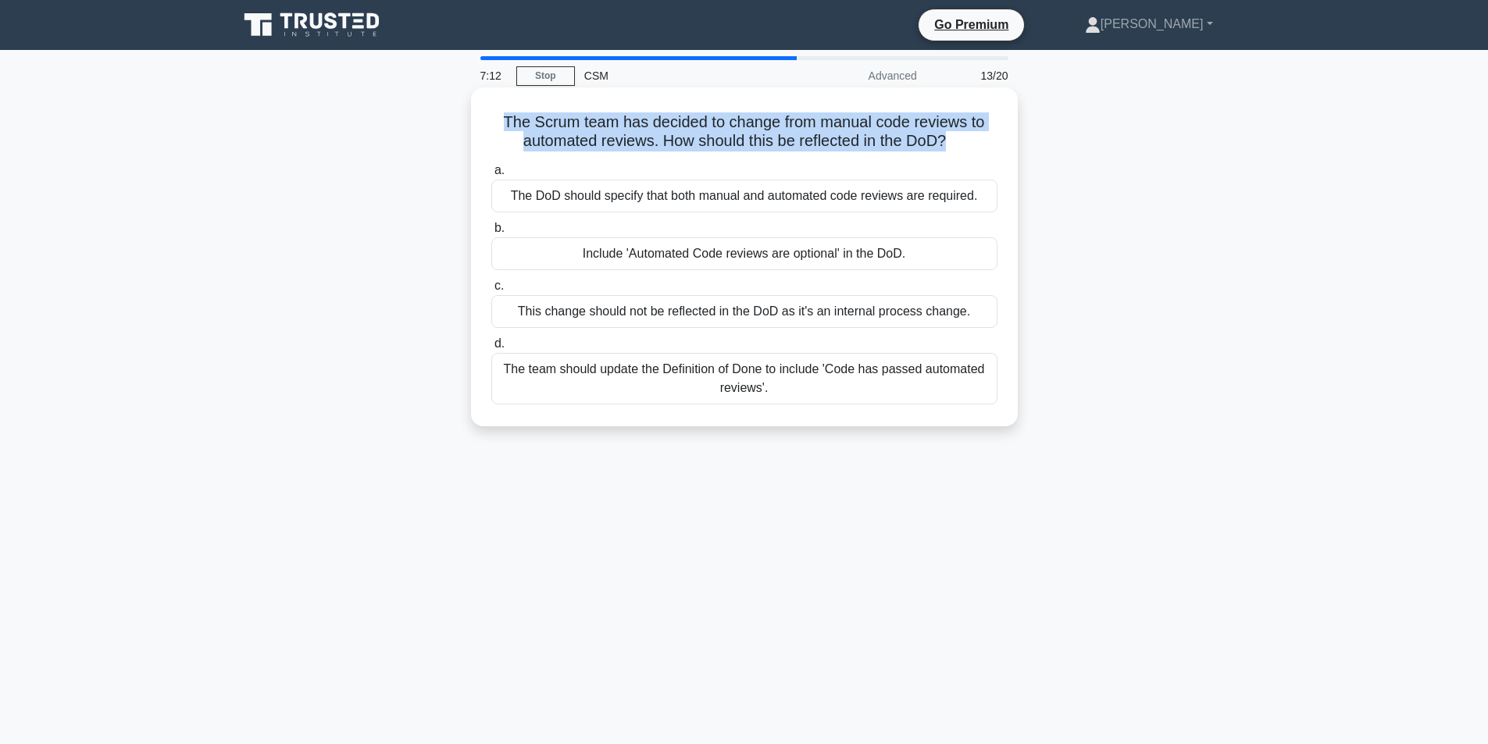
drag, startPoint x: 541, startPoint y: 127, endPoint x: 951, endPoint y: 150, distance: 410.8
click at [951, 150] on h5 "The Scrum team has decided to change from manual code reviews to automated revi…" at bounding box center [744, 131] width 509 height 39
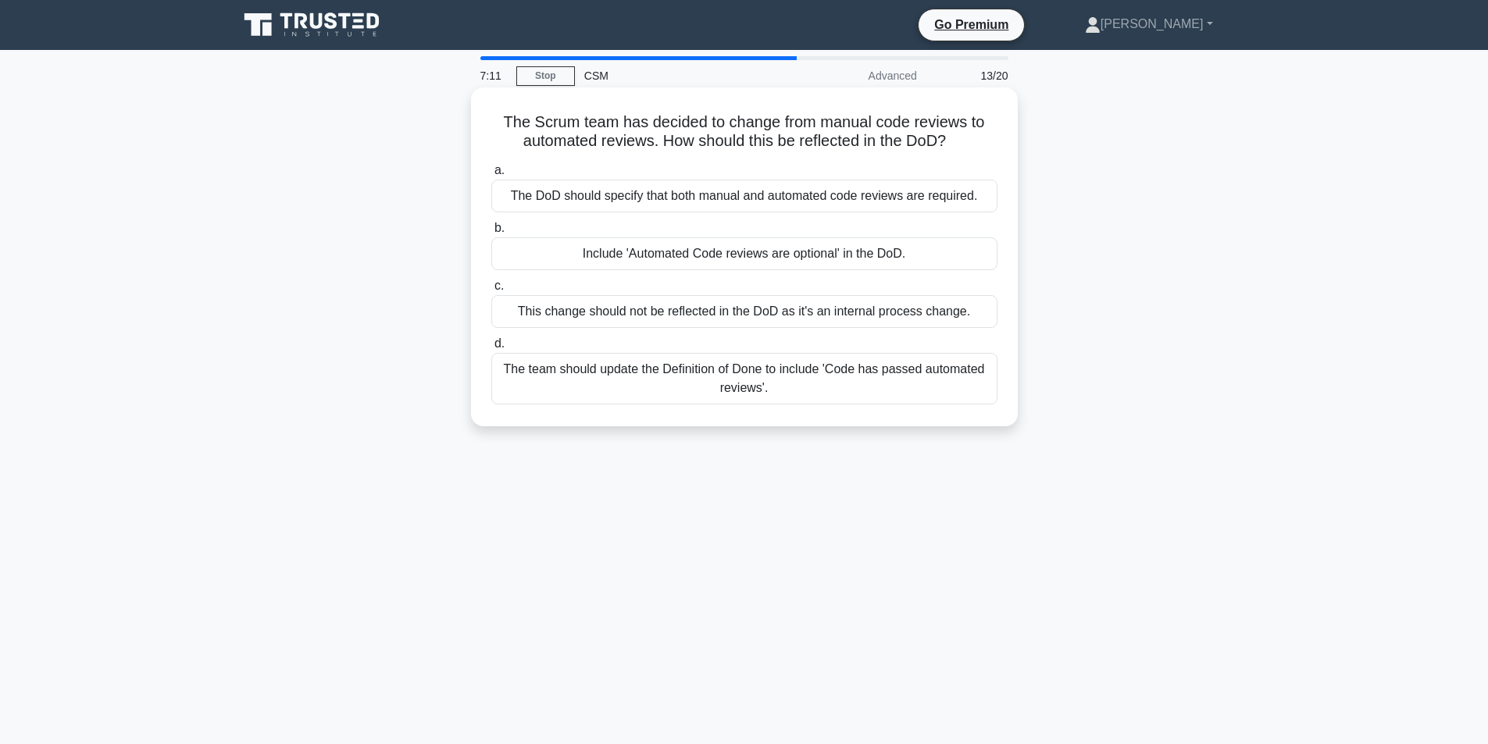
click at [952, 150] on h5 "The Scrum team has decided to change from manual code reviews to automated revi…" at bounding box center [744, 131] width 509 height 39
click at [746, 394] on div "The team should update the Definition of Done to include 'Code has passed autom…" at bounding box center [744, 379] width 506 height 52
click at [491, 349] on input "d. The team should update the Definition of Done to include 'Code has passed au…" at bounding box center [491, 344] width 0 height 10
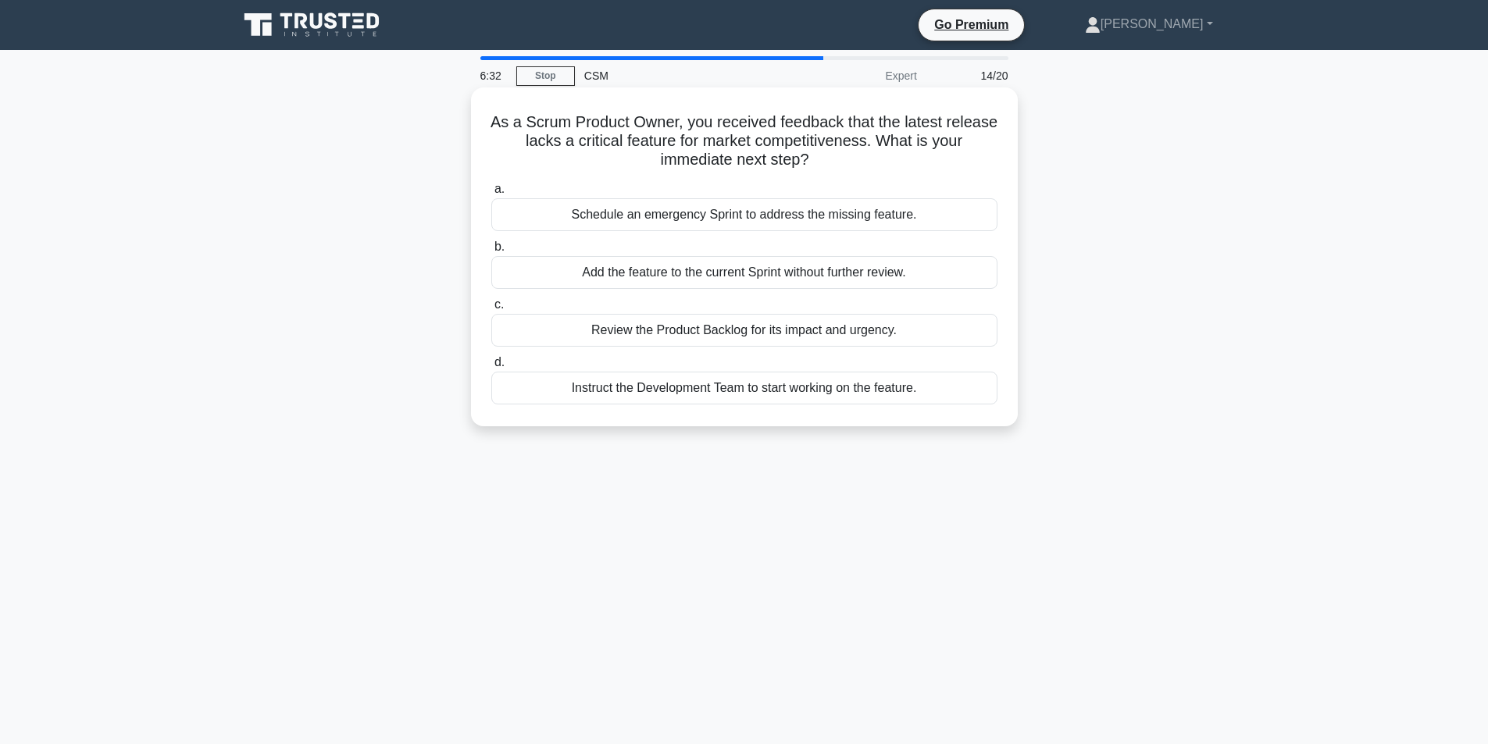
click at [741, 337] on div "Review the Product Backlog for its impact and urgency." at bounding box center [744, 330] width 506 height 33
click at [491, 310] on input "c. Review the Product Backlog for its impact and urgency." at bounding box center [491, 305] width 0 height 10
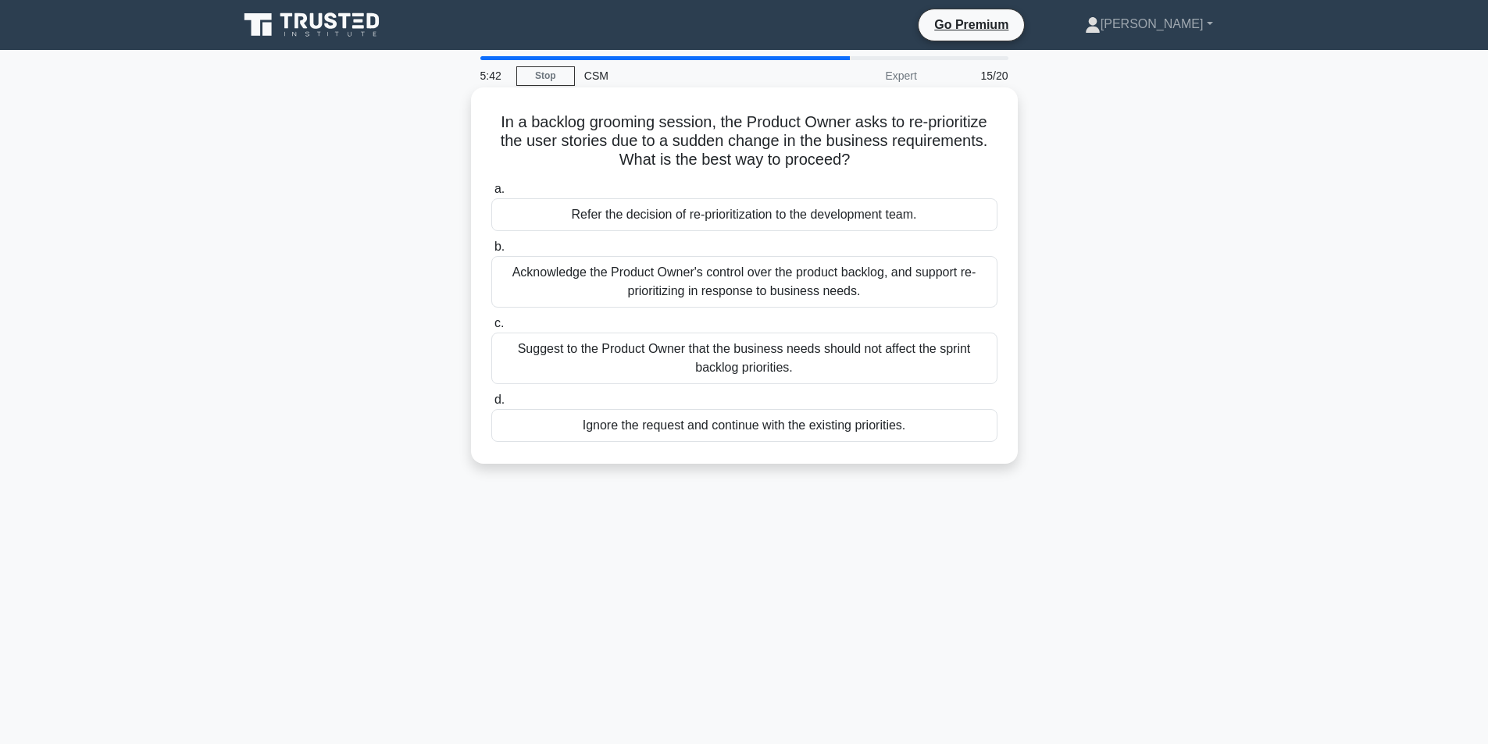
click at [744, 281] on div "Acknowledge the Product Owner's control over the product backlog, and support r…" at bounding box center [744, 282] width 506 height 52
click at [491, 252] on input "b. Acknowledge the Product Owner's control over the product backlog, and suppor…" at bounding box center [491, 247] width 0 height 10
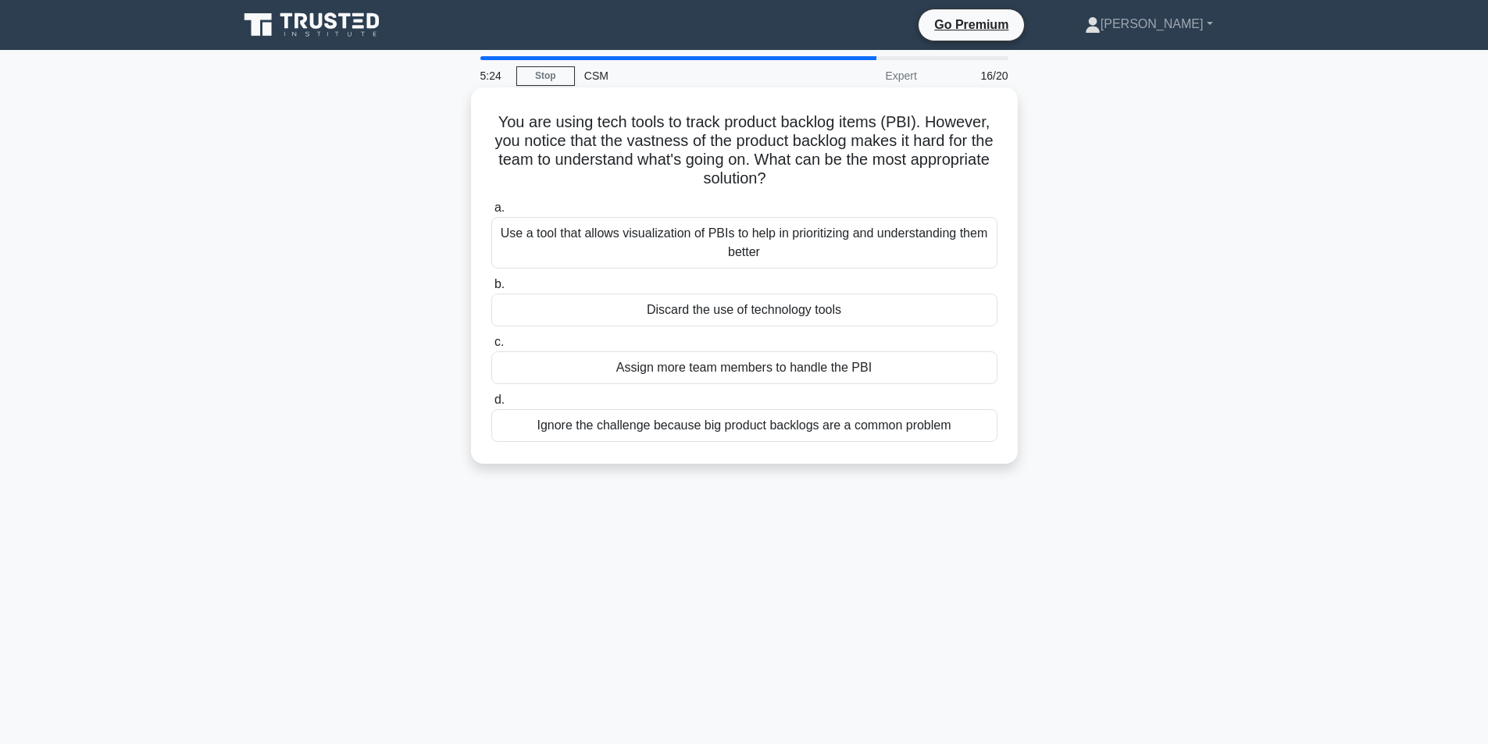
click at [810, 247] on div "Use a tool that allows visualization of PBIs to help in prioritizing and unders…" at bounding box center [744, 243] width 506 height 52
click at [491, 213] on input "a. Use a tool that allows visualization of PBIs to help in prioritizing and und…" at bounding box center [491, 208] width 0 height 10
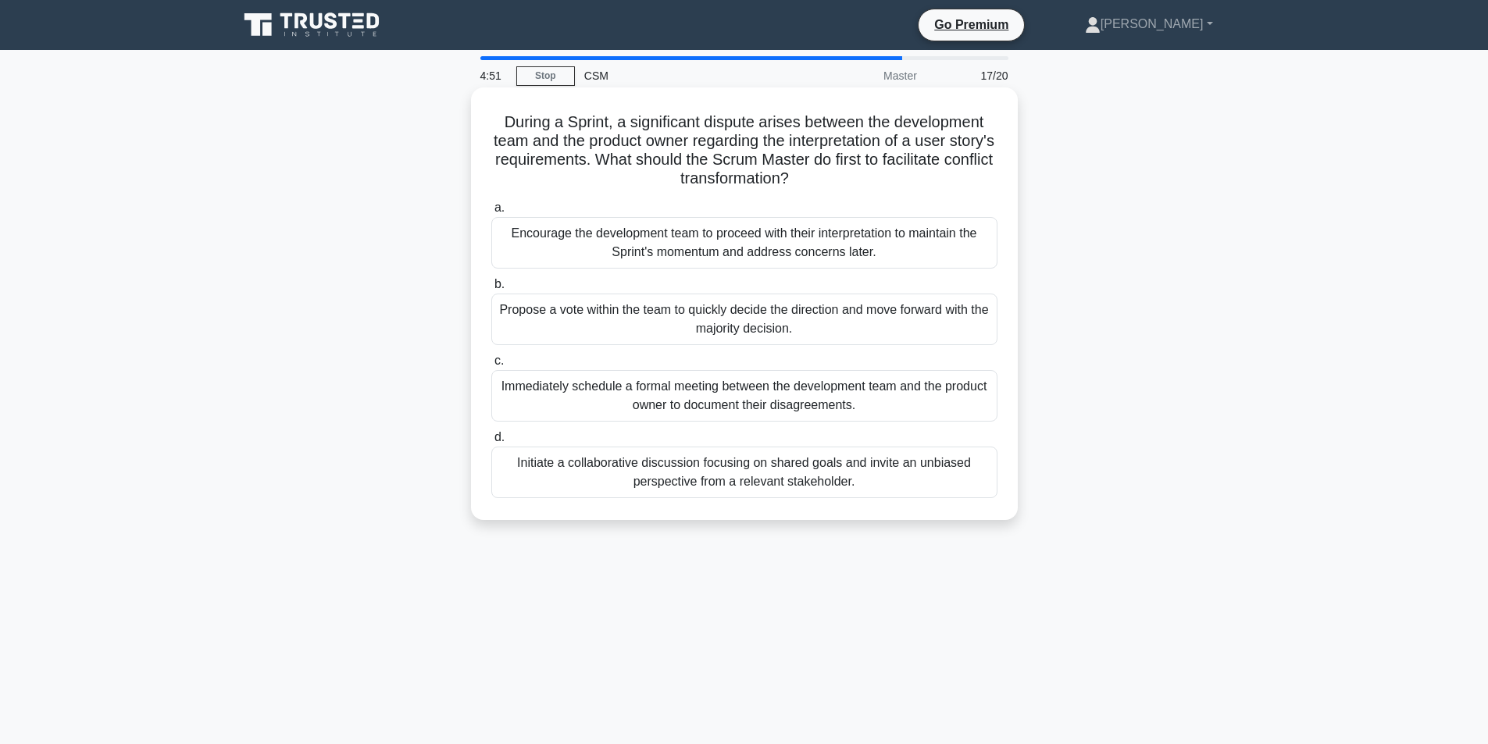
click at [850, 482] on div "Initiate a collaborative discussion focusing on shared goals and invite an unbi…" at bounding box center [744, 473] width 506 height 52
click at [491, 443] on input "d. Initiate a collaborative discussion focusing on shared goals and invite an u…" at bounding box center [491, 438] width 0 height 10
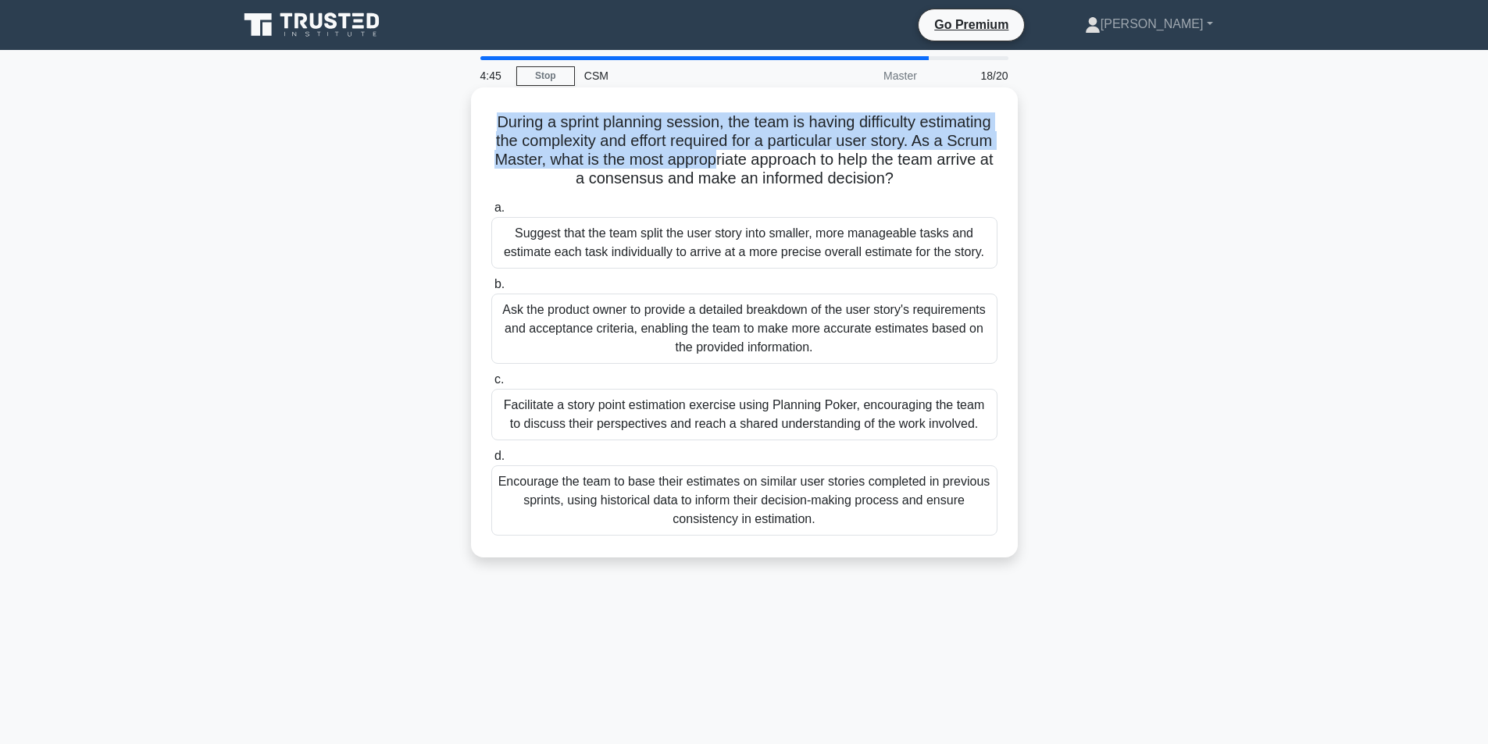
drag, startPoint x: 525, startPoint y: 125, endPoint x: 773, endPoint y: 149, distance: 249.6
click at [852, 157] on h5 "During a sprint planning session, the team is having difficulty estimating the …" at bounding box center [744, 150] width 509 height 77
click at [709, 157] on h5 "During a sprint planning session, the team is having difficulty estimating the …" at bounding box center [744, 150] width 509 height 77
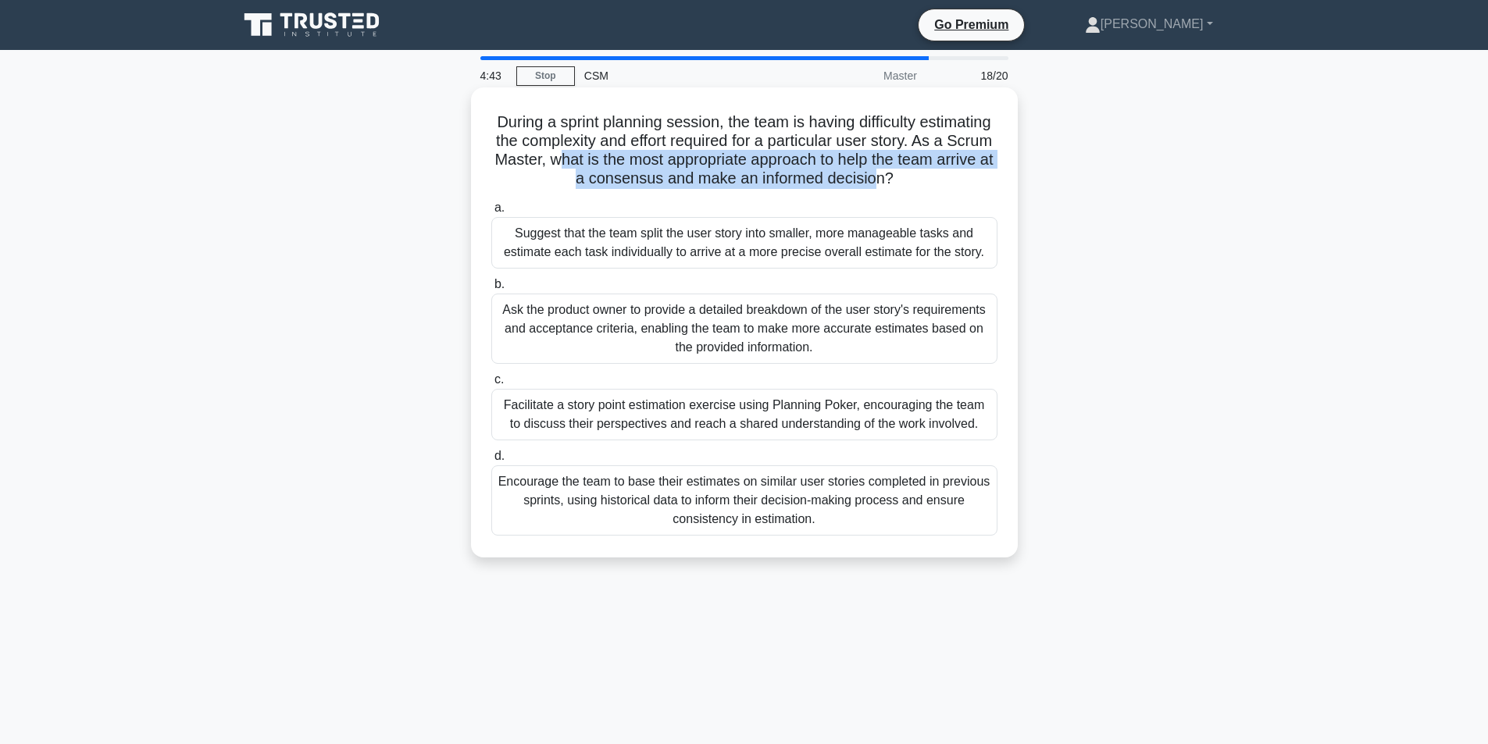
drag, startPoint x: 704, startPoint y: 162, endPoint x: 956, endPoint y: 177, distance: 252.8
click at [956, 177] on h5 "During a sprint planning session, the team is having difficulty estimating the …" at bounding box center [744, 150] width 509 height 77
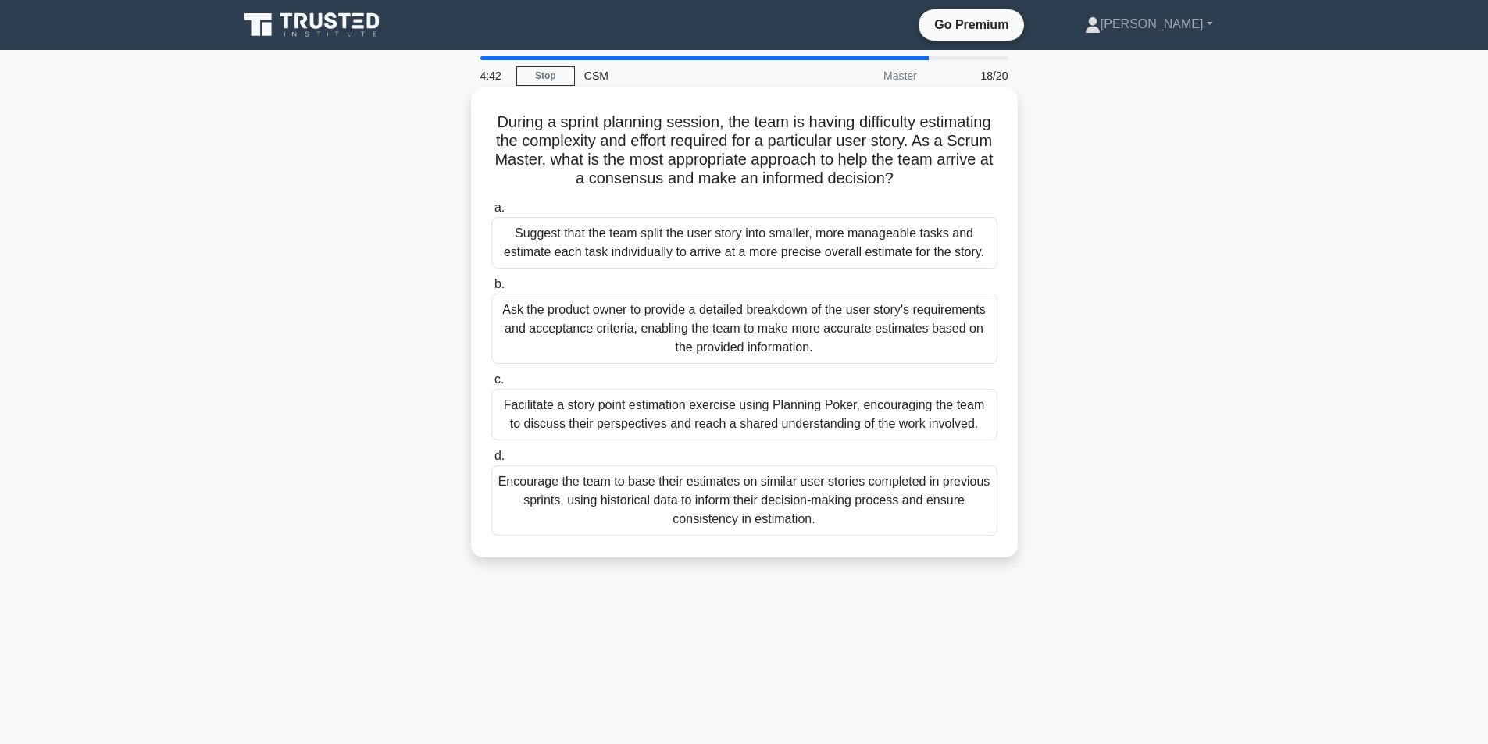
click at [976, 179] on h5 "During a sprint planning session, the team is having difficulty estimating the …" at bounding box center [744, 150] width 509 height 77
click at [848, 230] on div "Suggest that the team split the user story into smaller, more manageable tasks …" at bounding box center [744, 243] width 506 height 52
click at [491, 213] on input "a. Suggest that the team split the user story into smaller, more manageable tas…" at bounding box center [491, 208] width 0 height 10
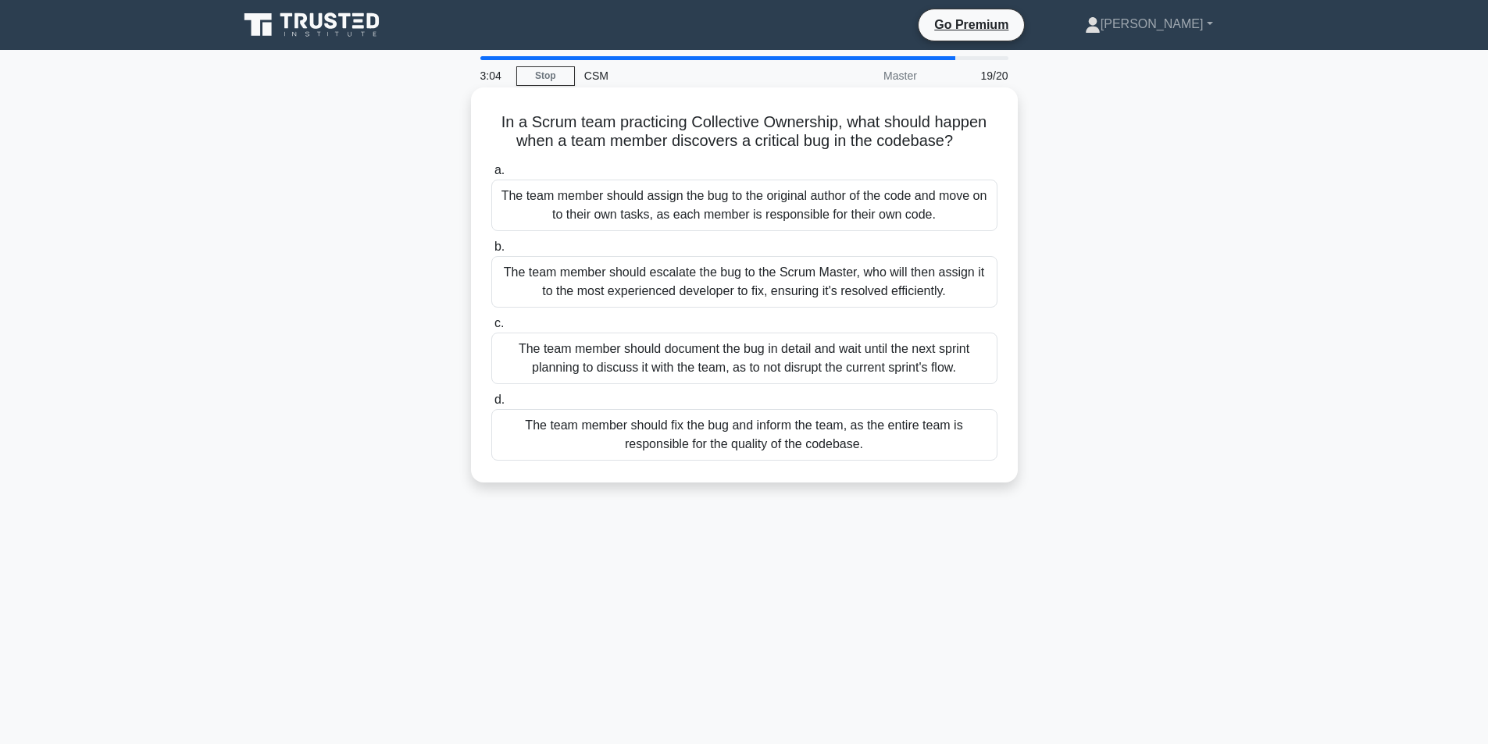
click at [826, 424] on div "The team member should fix the bug and inform the team, as the entire team is r…" at bounding box center [744, 435] width 506 height 52
click at [491, 405] on input "d. The team member should fix the bug and inform the team, as the entire team i…" at bounding box center [491, 400] width 0 height 10
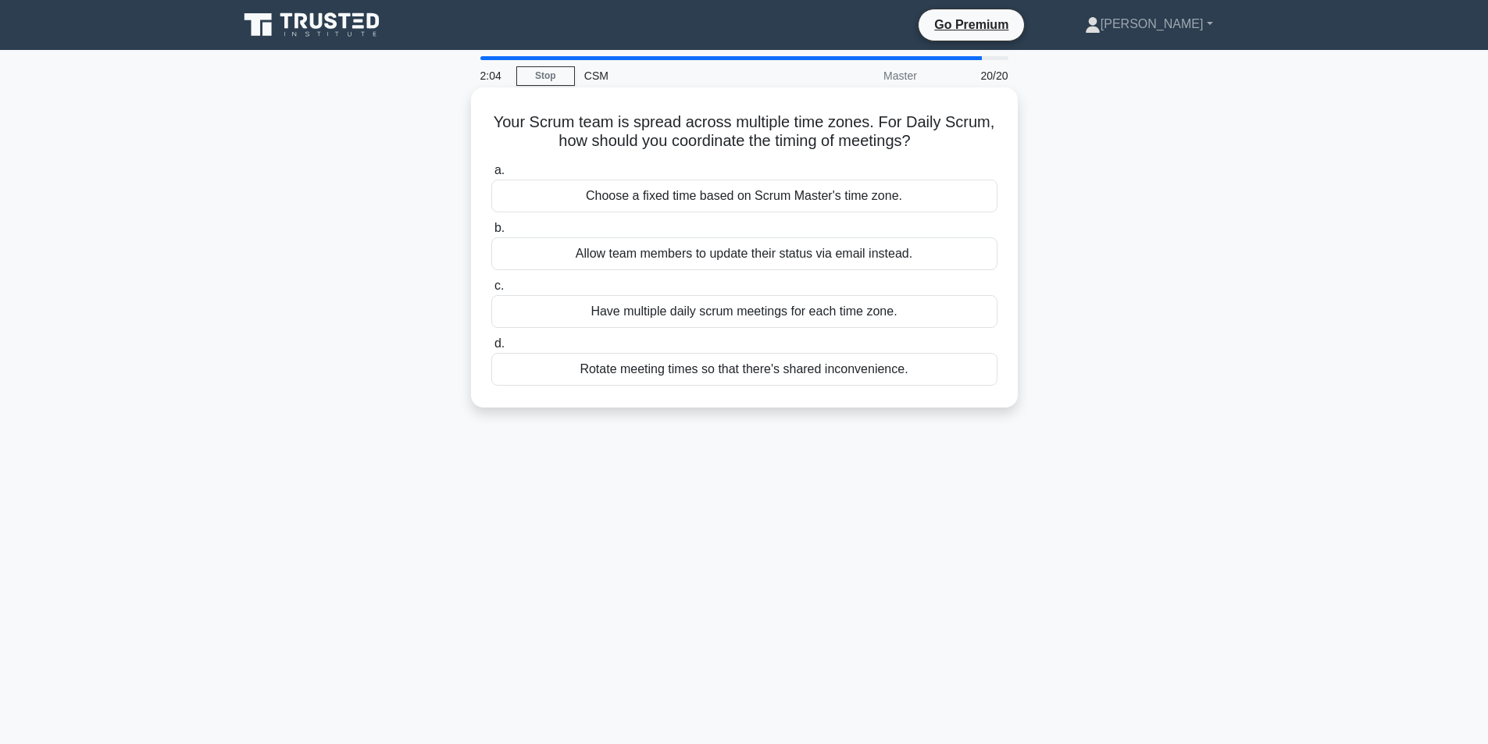
click at [667, 377] on div "Rotate meeting times so that there's shared inconvenience." at bounding box center [744, 369] width 506 height 33
click at [491, 349] on input "d. Rotate meeting times so that there's shared inconvenience." at bounding box center [491, 344] width 0 height 10
